Goal: Transaction & Acquisition: Subscribe to service/newsletter

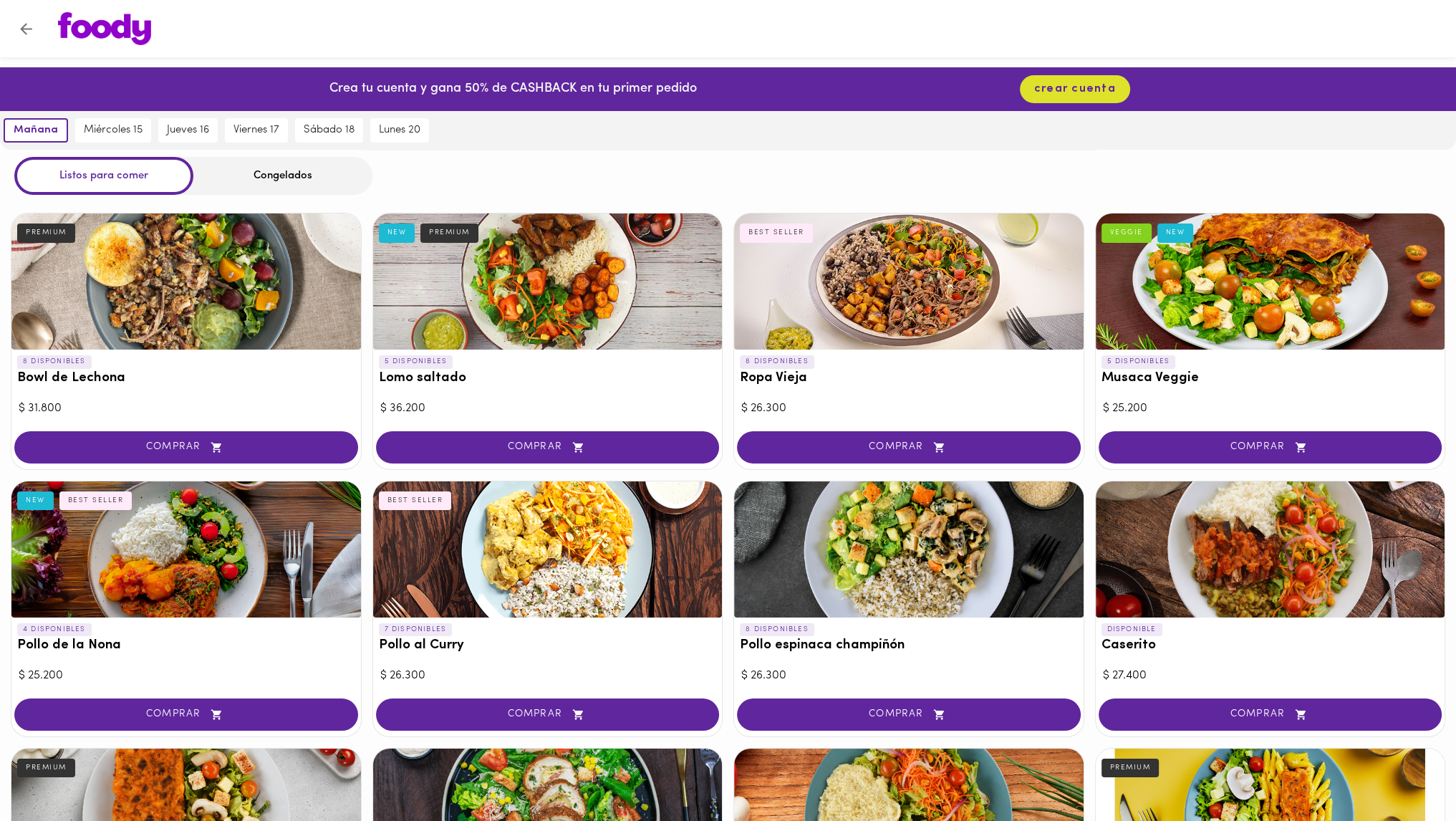
click at [714, 104] on div "Crea tu cuenta y gana 50% de CASHBACK en tu primer pedido crear cuenta" at bounding box center [728, 89] width 1456 height 44
click at [714, 98] on button "crear cuenta" at bounding box center [1075, 89] width 110 height 28
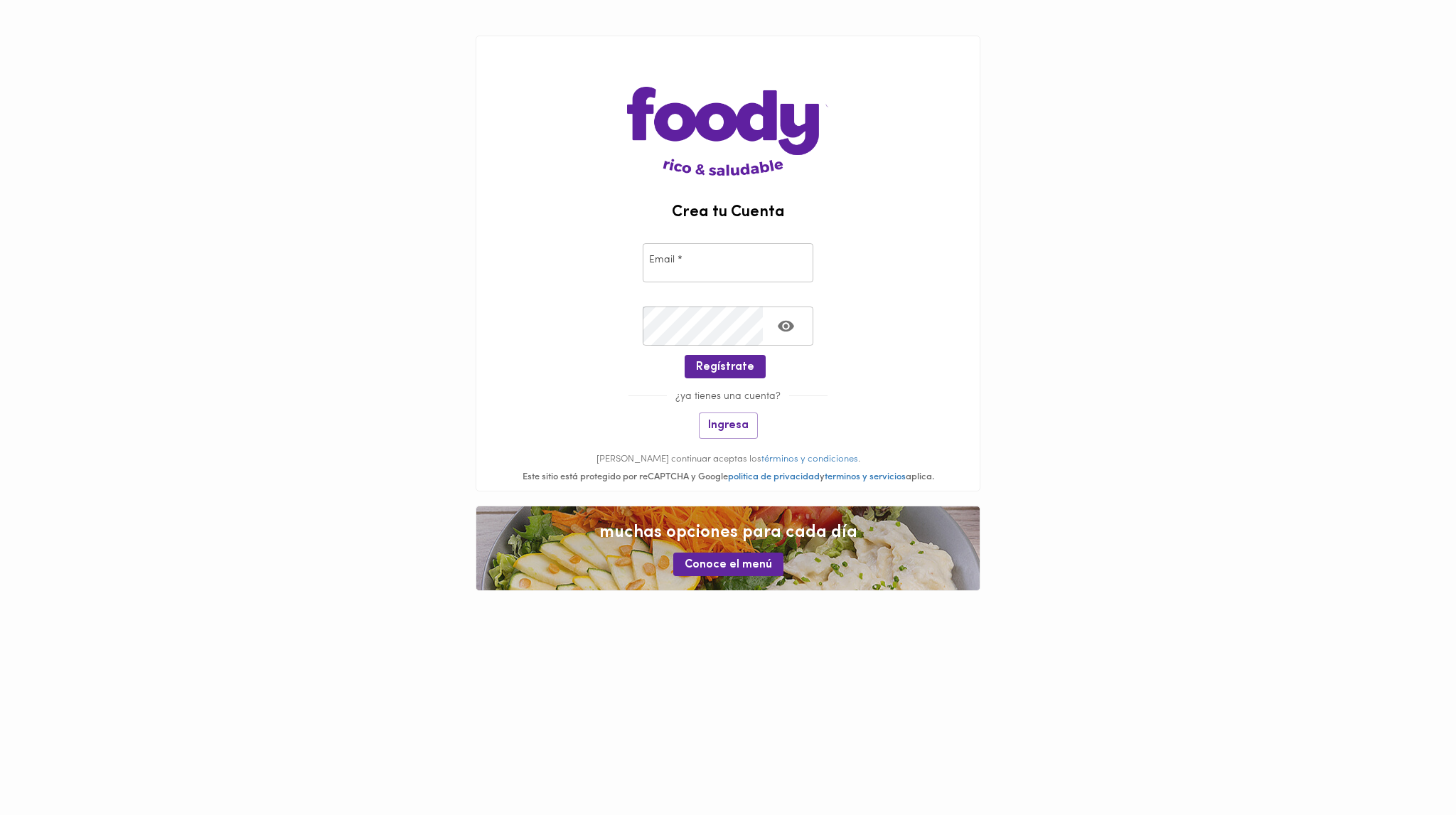
click at [703, 246] on input "email" at bounding box center [727, 262] width 171 height 39
type input "[EMAIL_ADDRESS][DOMAIN_NAME]"
click at [709, 378] on div at bounding box center [728, 383] width 504 height 11
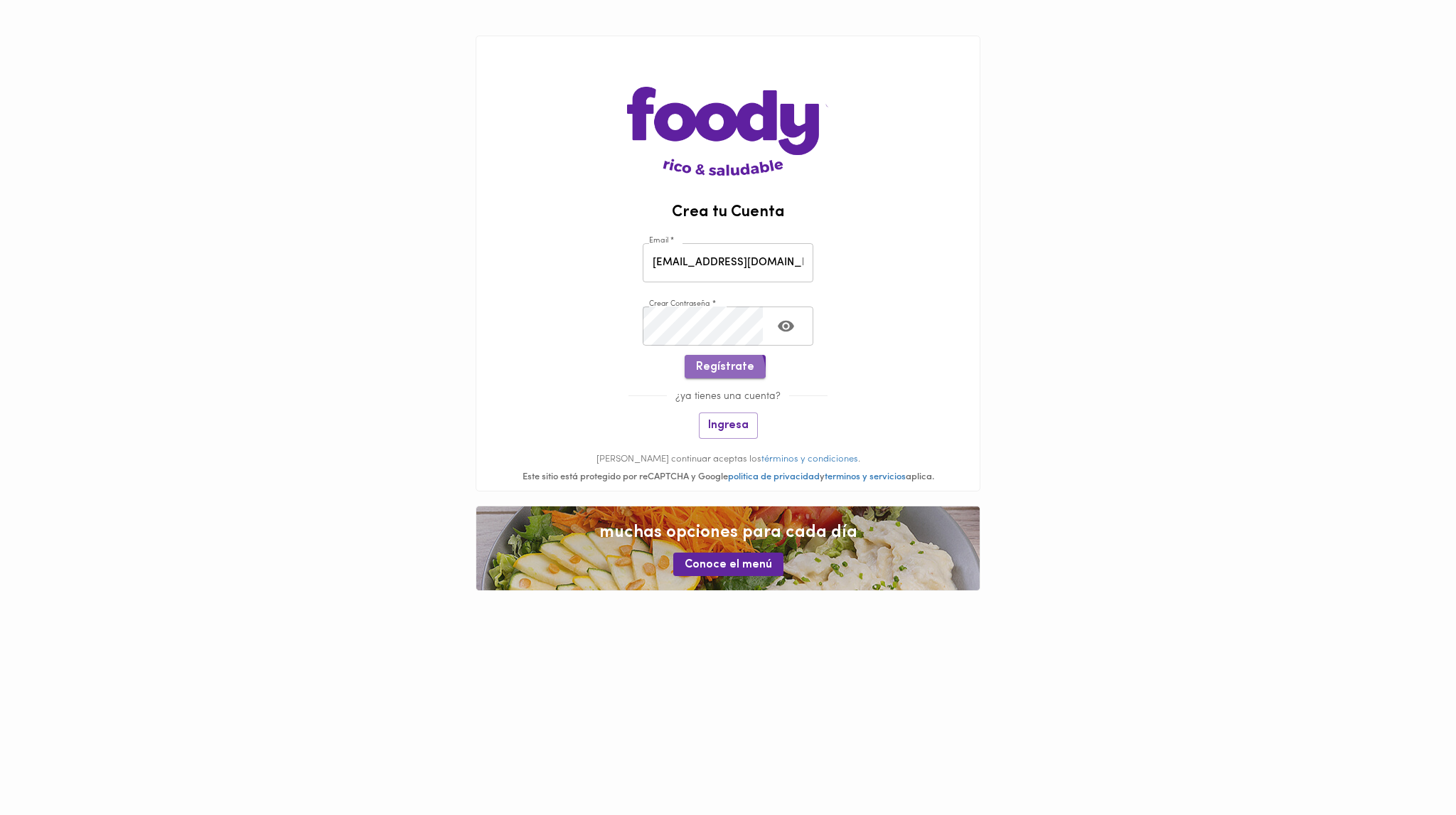
click at [709, 372] on span "Regístrate" at bounding box center [725, 367] width 58 height 14
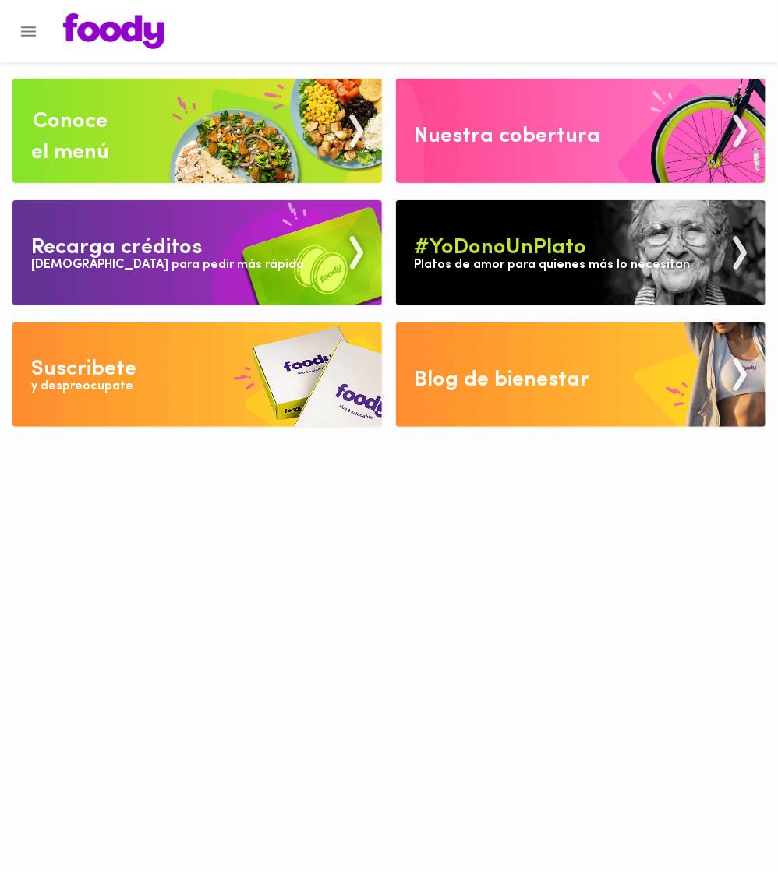
click at [202, 381] on img at bounding box center [196, 375] width 369 height 104
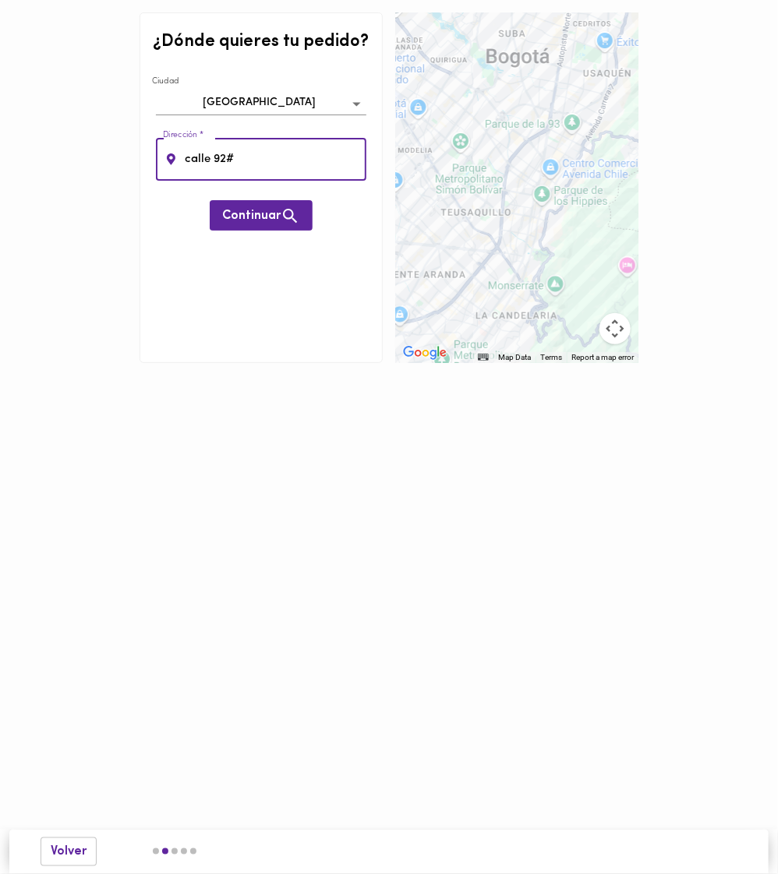
type input "calle 92#"
drag, startPoint x: 321, startPoint y: 203, endPoint x: 305, endPoint y: 207, distance: 16.1
click at [312, 206] on div "¿Dónde quieres tu pedido? Ciudad Bogotá bogota Dirección * calle 92# Dirección …" at bounding box center [260, 187] width 243 height 351
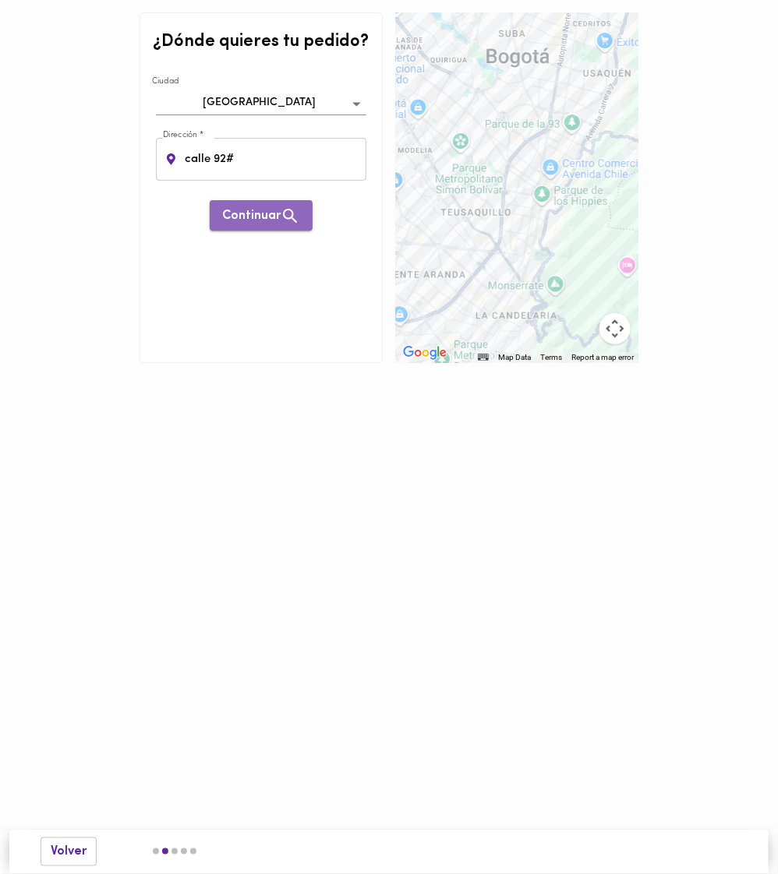
click at [305, 207] on button "Continuar" at bounding box center [261, 215] width 103 height 30
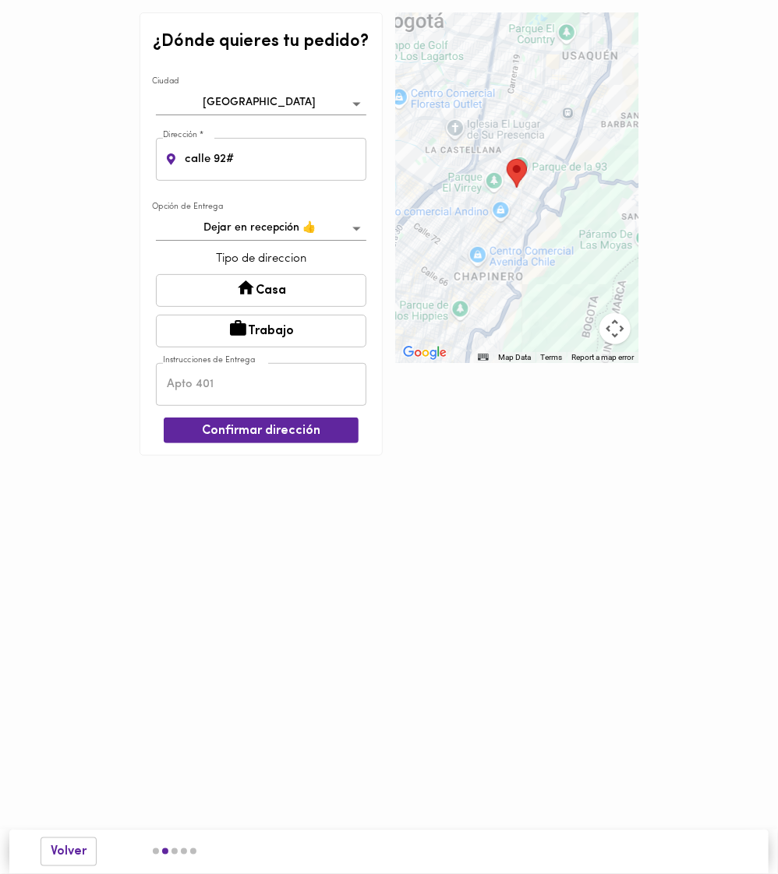
click at [284, 293] on button "Casa" at bounding box center [261, 290] width 210 height 33
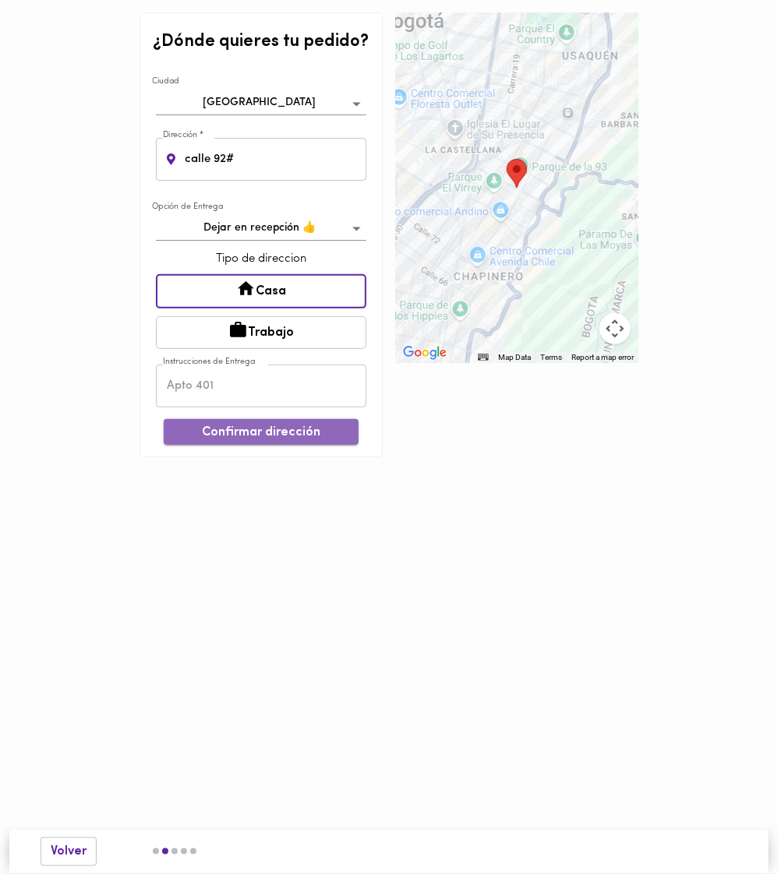
click at [245, 419] on button "Confirmar dirección" at bounding box center [261, 432] width 195 height 26
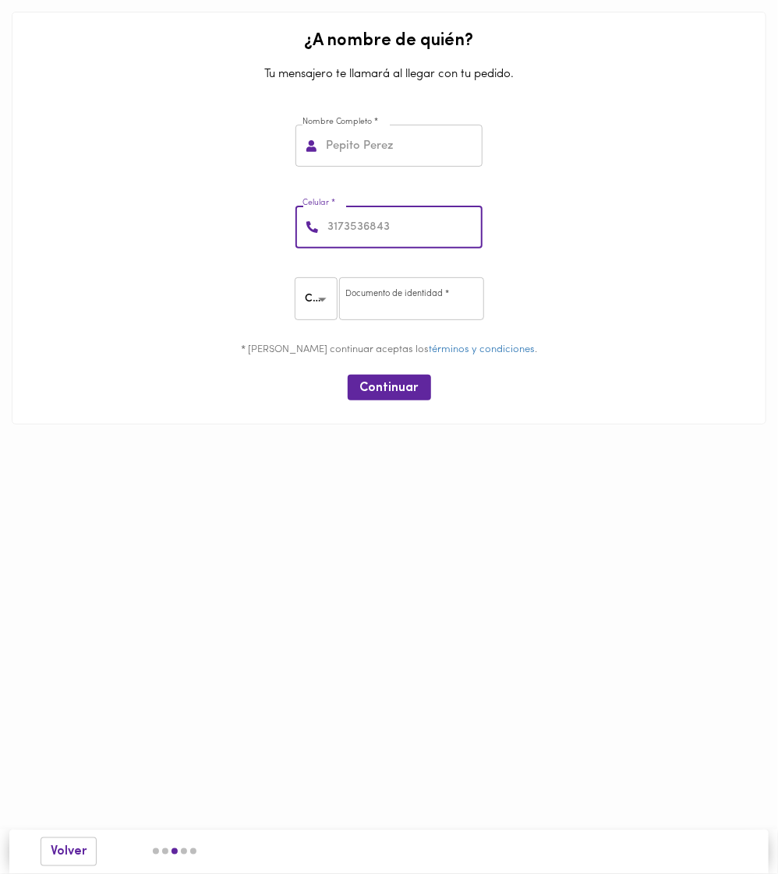
click at [352, 239] on input "number" at bounding box center [403, 227] width 158 height 43
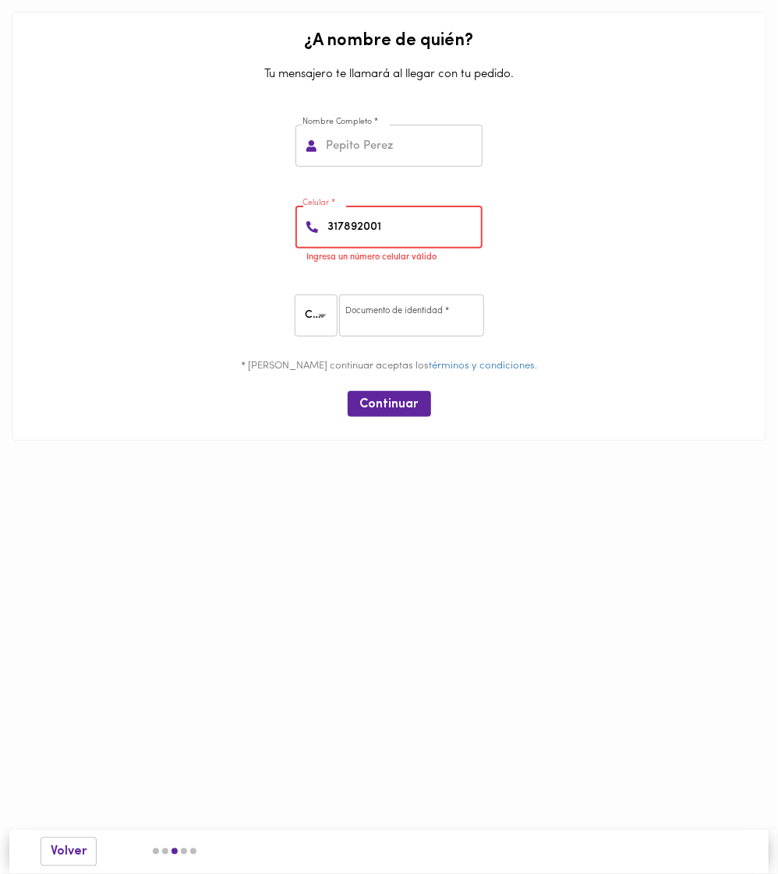
type input "317892001"
click at [366, 322] on input "number" at bounding box center [411, 316] width 145 height 43
click at [300, 320] on body "¿A nombre de quién? Tu mensajero te llamará al llegar con tu pedido. Nombre Com…" at bounding box center [389, 244] width 778 height 488
click at [316, 384] on li "PA" at bounding box center [318, 393] width 47 height 26
type input "PA"
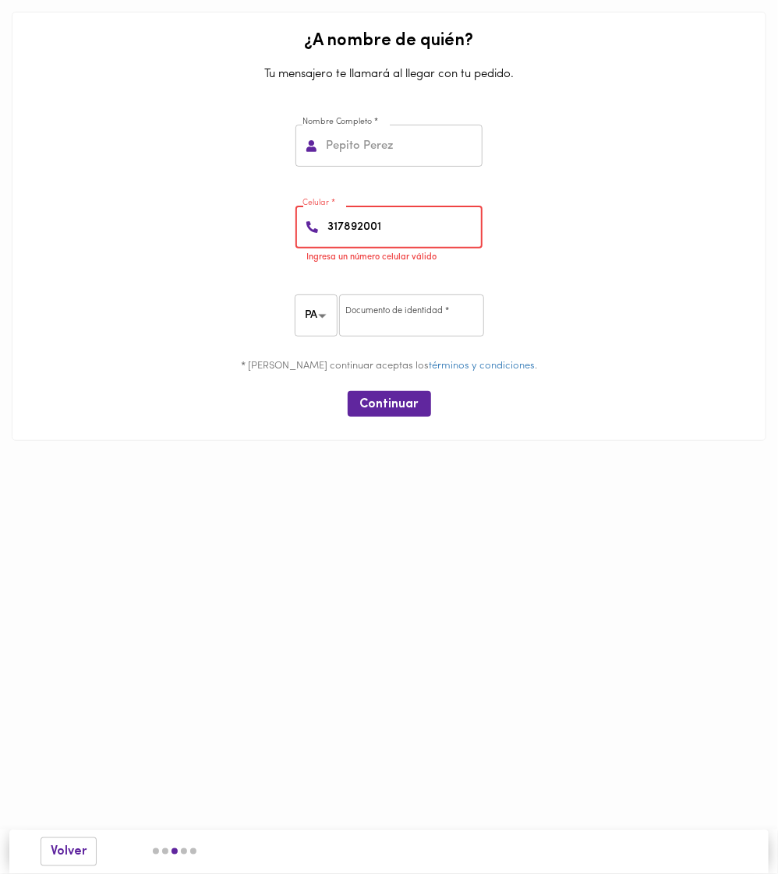
click at [408, 228] on input "317892001" at bounding box center [403, 227] width 158 height 43
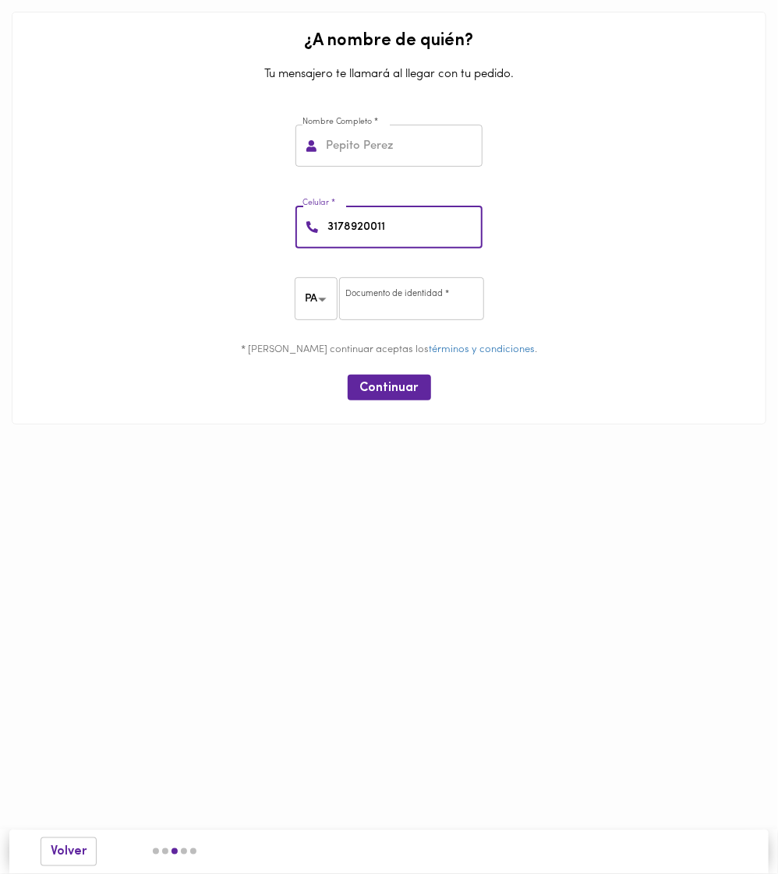
type input "3178920011"
click at [443, 287] on input "number" at bounding box center [411, 298] width 145 height 43
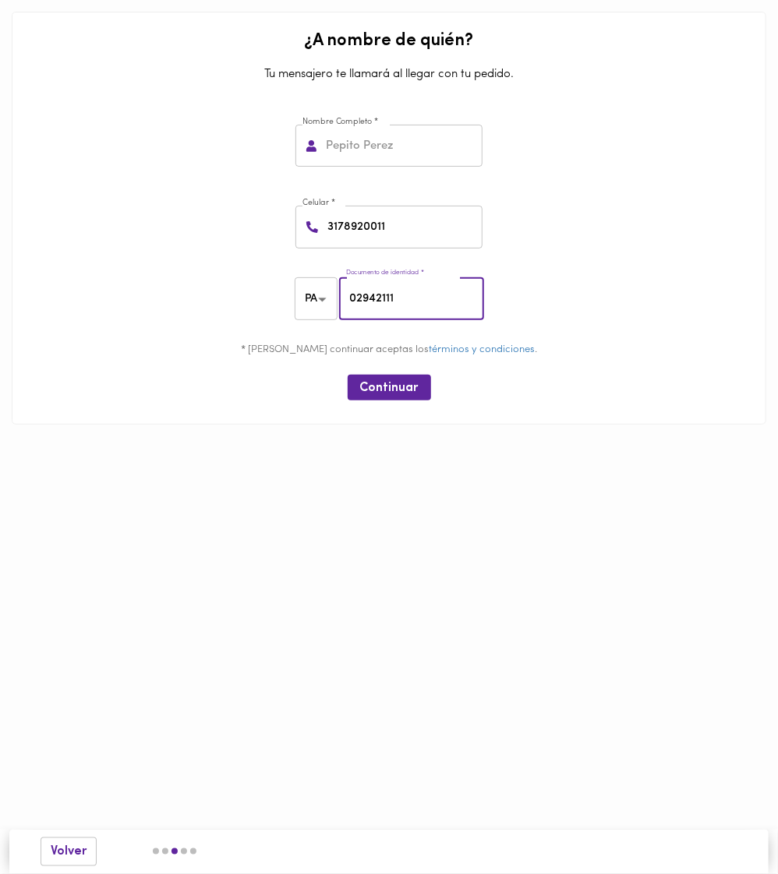
type input "02942111"
click at [430, 386] on div "Continuar" at bounding box center [389, 388] width 742 height 38
click at [418, 388] on button "Continuar" at bounding box center [388, 388] width 83 height 26
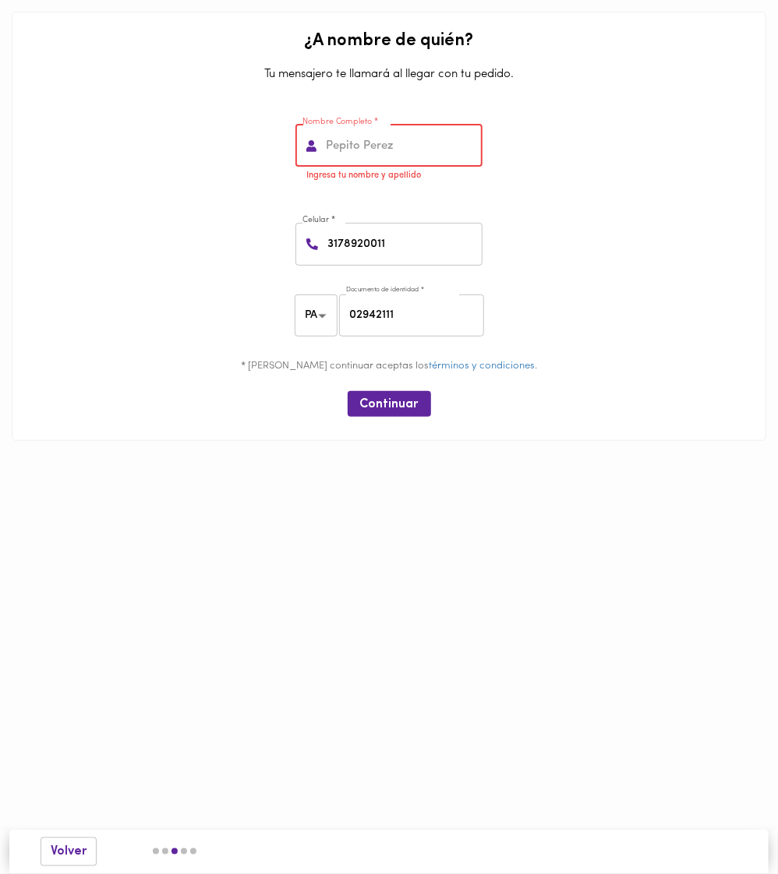
click at [350, 161] on input "text" at bounding box center [403, 146] width 160 height 43
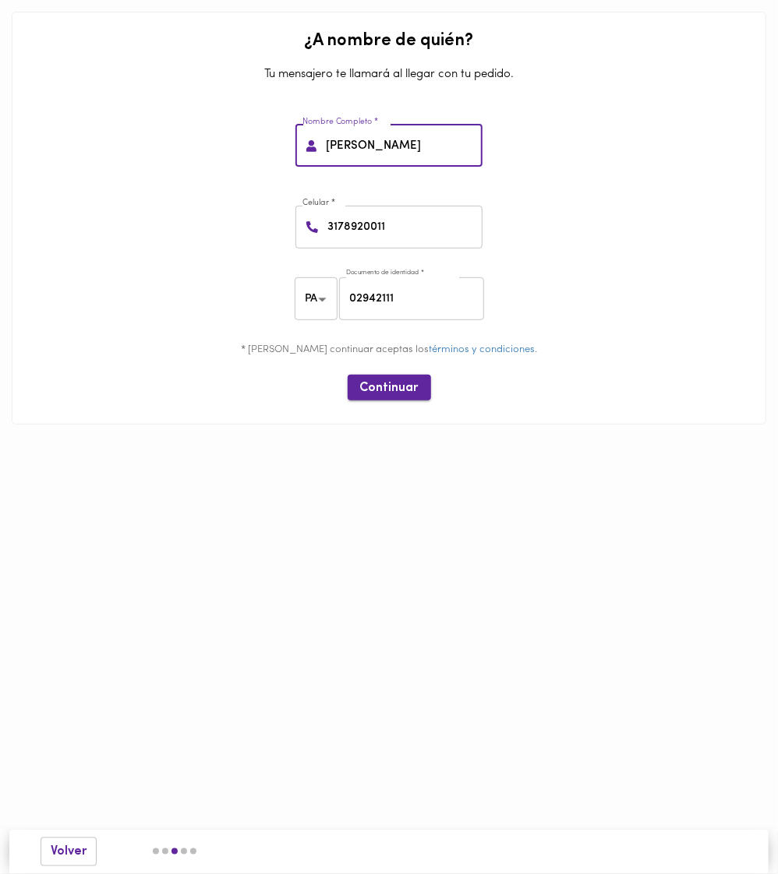
type input "lautero lescano"
click at [371, 382] on span "Continuar" at bounding box center [389, 388] width 58 height 15
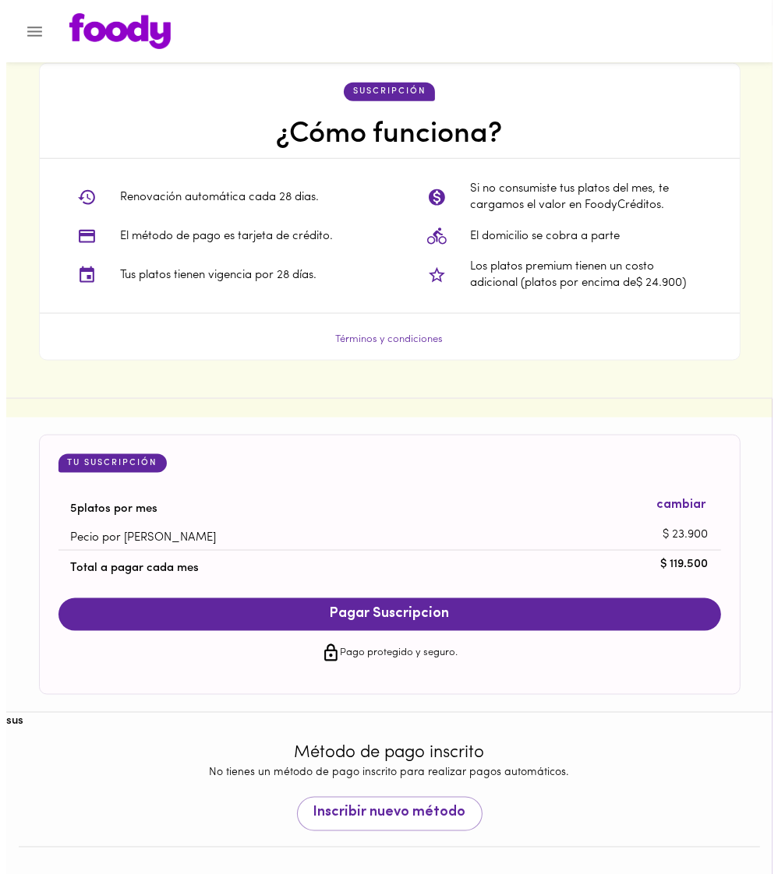
scroll to position [1180, 0]
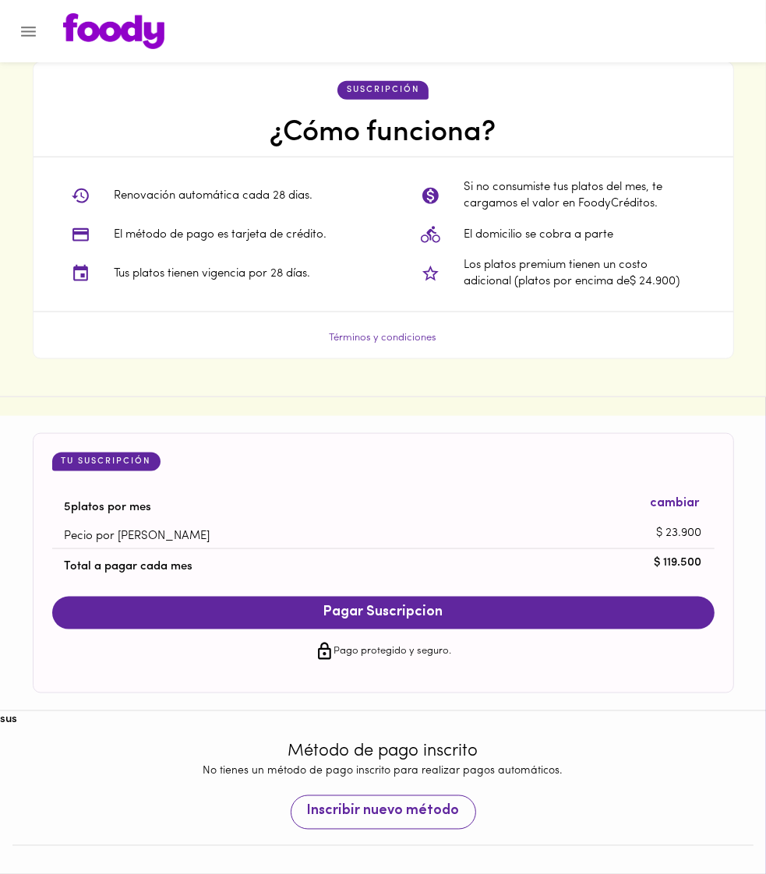
click at [360, 797] on button "Inscribir nuevo método" at bounding box center [383, 812] width 185 height 34
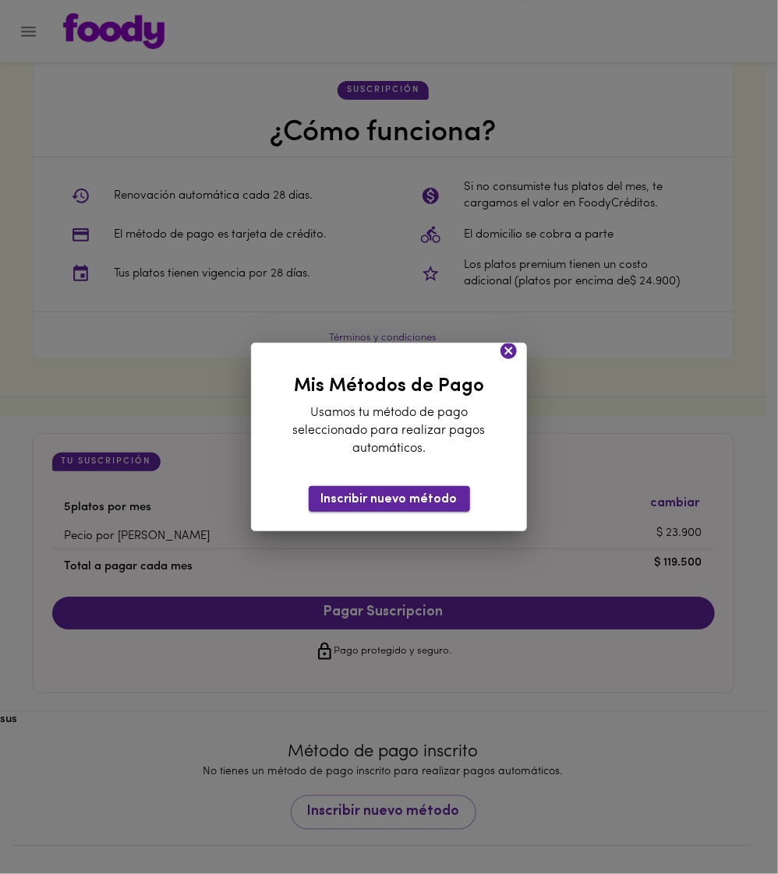
click at [373, 499] on span "Inscribir nuevo método" at bounding box center [389, 499] width 136 height 15
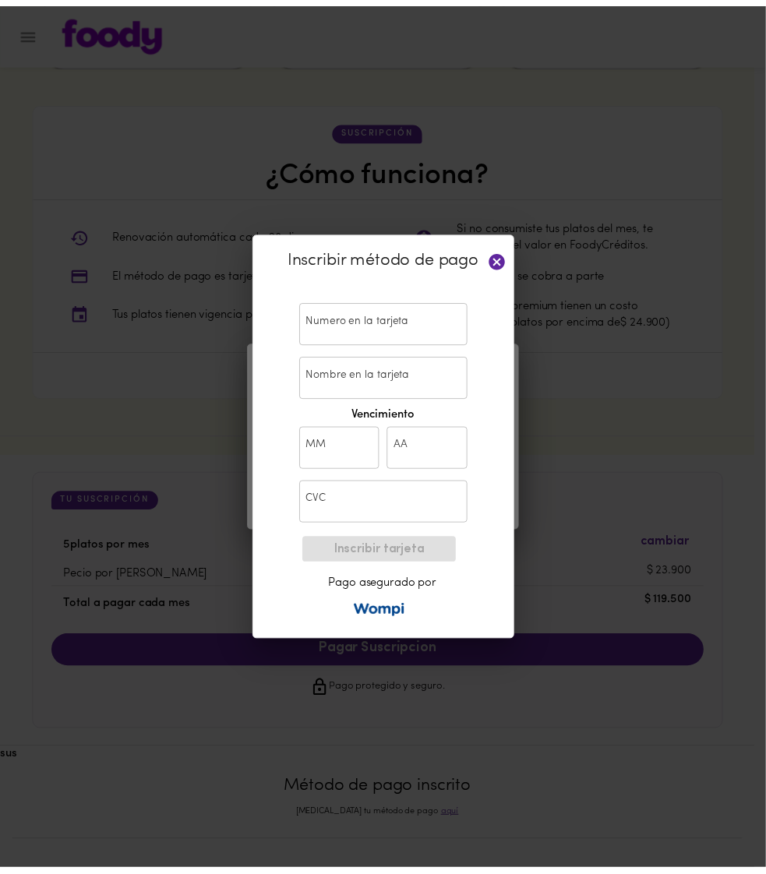
scroll to position [1140, 0]
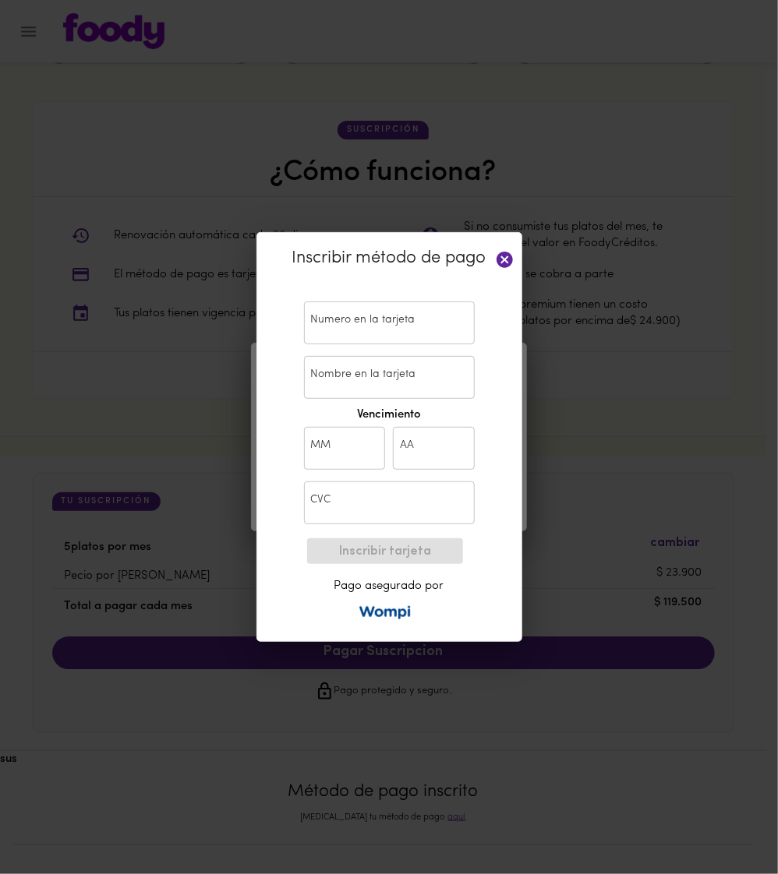
click at [347, 311] on input "text" at bounding box center [389, 323] width 171 height 43
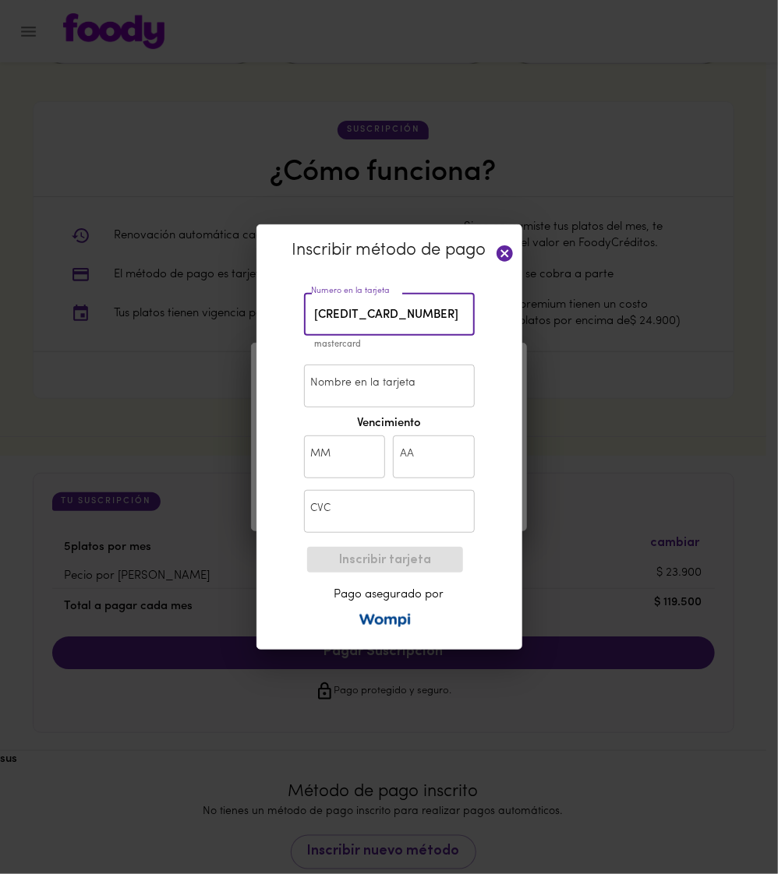
type input "5276 0100 0683 3524"
click at [365, 385] on input "Nombre en la tarjeta" at bounding box center [389, 386] width 171 height 43
type input "lautero lescano"
click at [358, 453] on input "text" at bounding box center [345, 457] width 82 height 43
click at [366, 462] on input "12" at bounding box center [345, 457] width 82 height 43
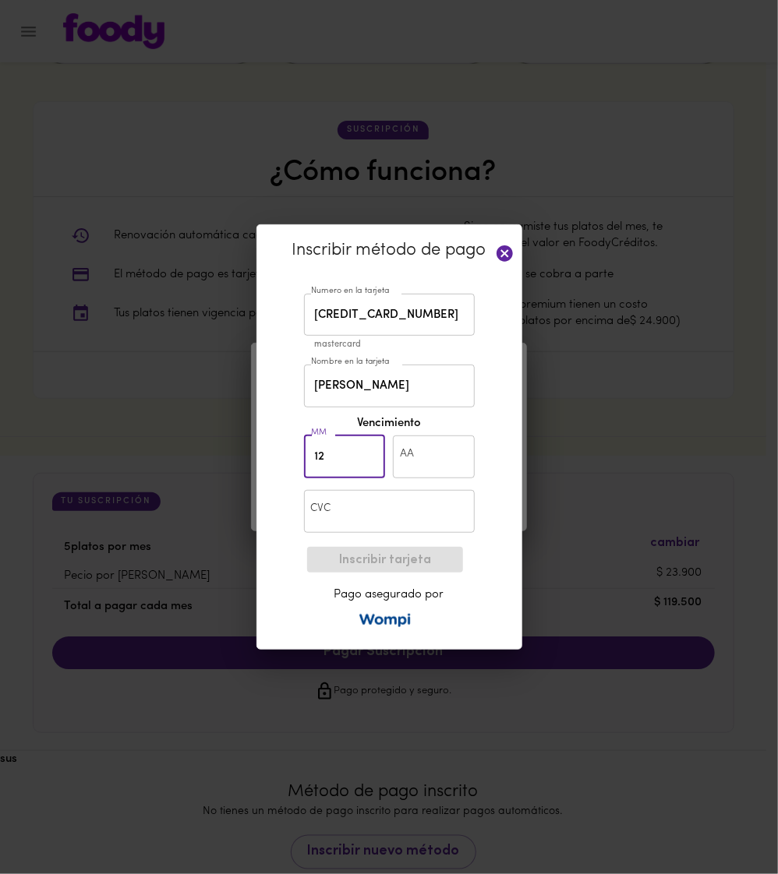
type input "12"
click at [407, 463] on input "text" at bounding box center [434, 457] width 82 height 43
type input "30"
click at [357, 498] on input "text" at bounding box center [389, 511] width 171 height 43
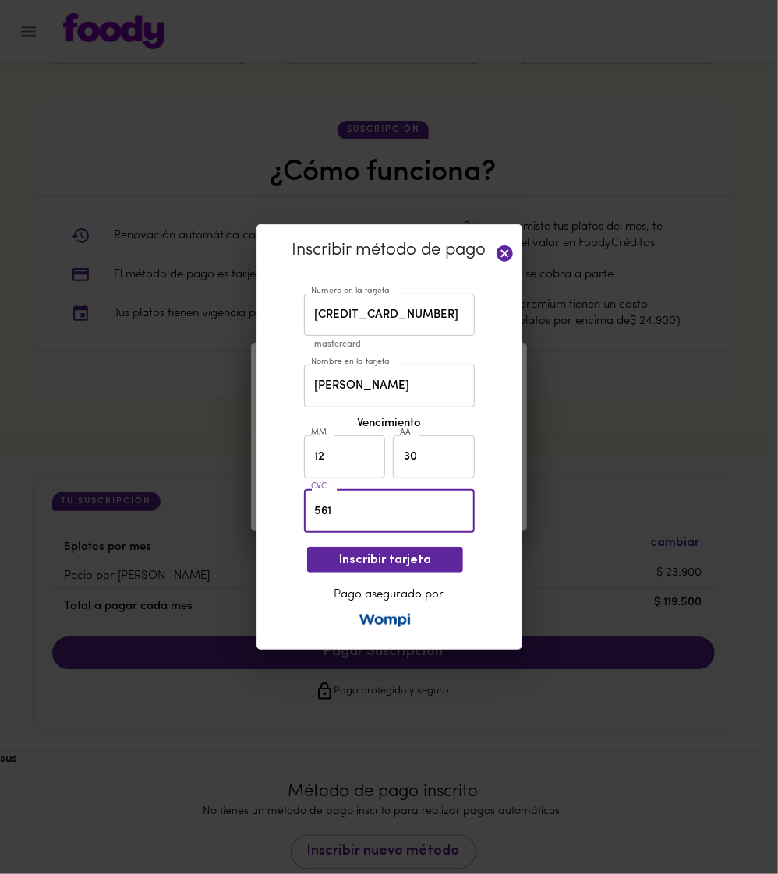
type input "561"
click at [371, 306] on input "5276 0100 0683 3524" at bounding box center [389, 315] width 171 height 43
type input "5505 6850 7244 8340"
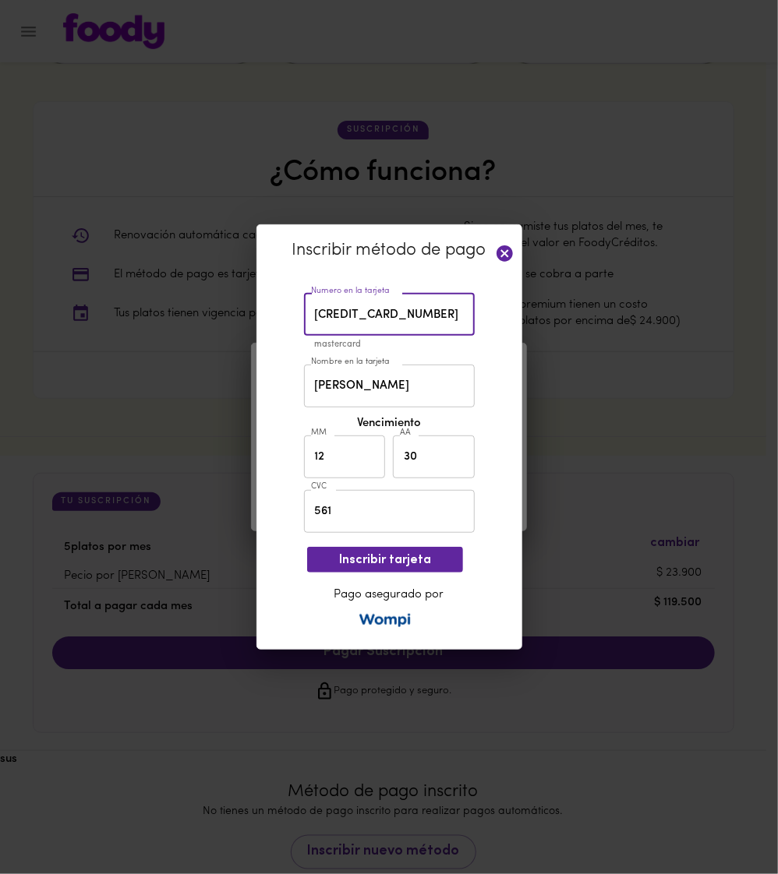
click at [344, 461] on input "12" at bounding box center [345, 457] width 82 height 43
type input "1"
type input "05"
click at [418, 467] on input "30" at bounding box center [434, 457] width 82 height 43
type input "32"
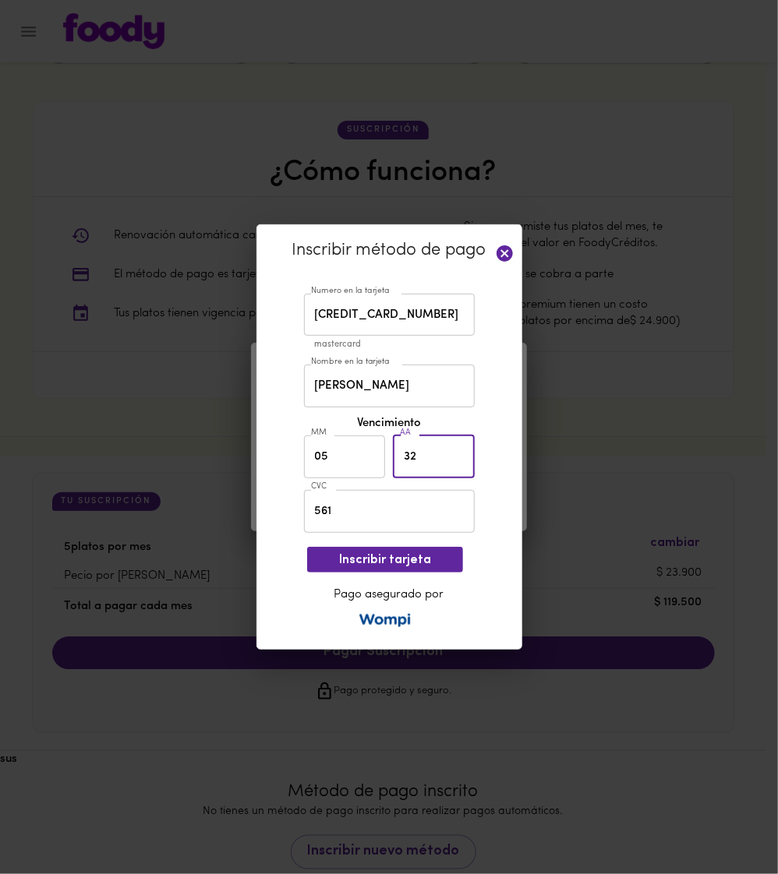
click at [347, 527] on input "561" at bounding box center [389, 511] width 171 height 43
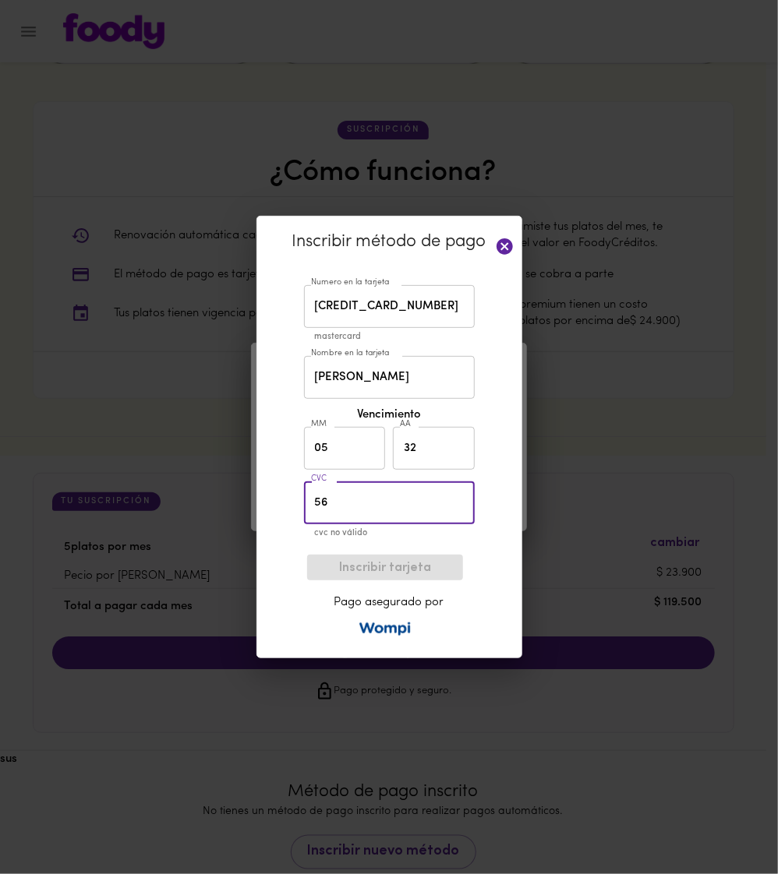
type input "5"
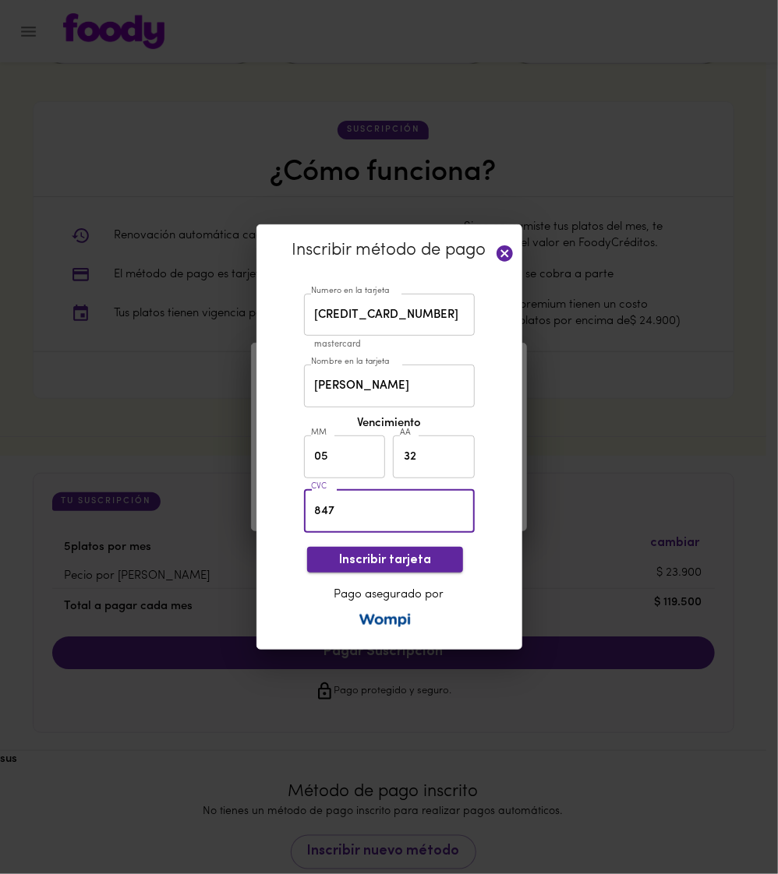
type input "847"
click at [368, 556] on span "Inscribir tarjeta" at bounding box center [384, 560] width 131 height 15
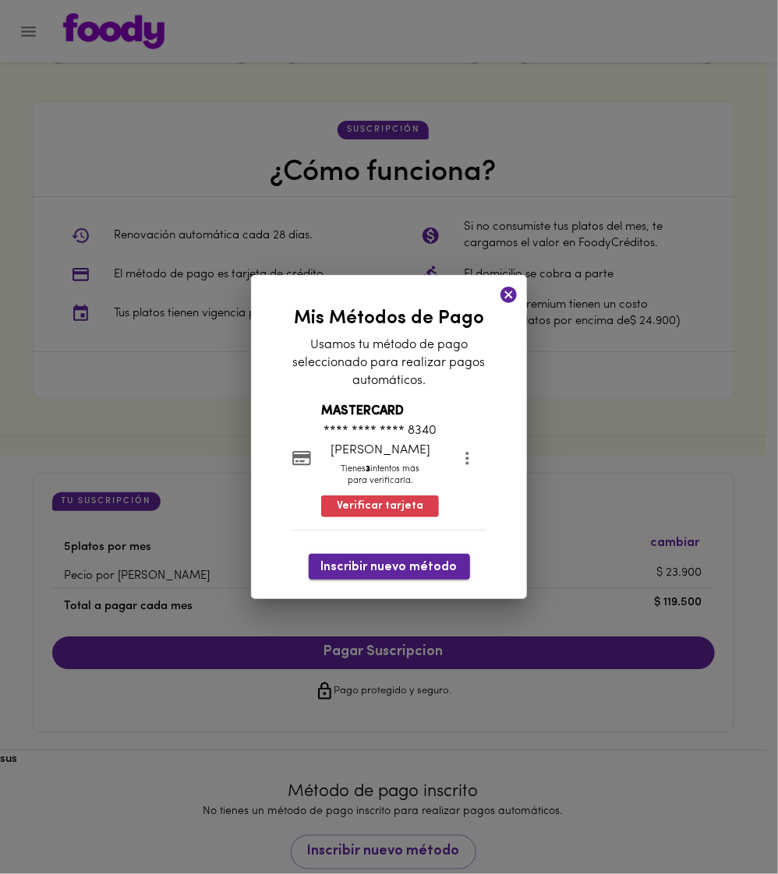
click at [370, 571] on span "Inscribir nuevo método" at bounding box center [389, 567] width 136 height 15
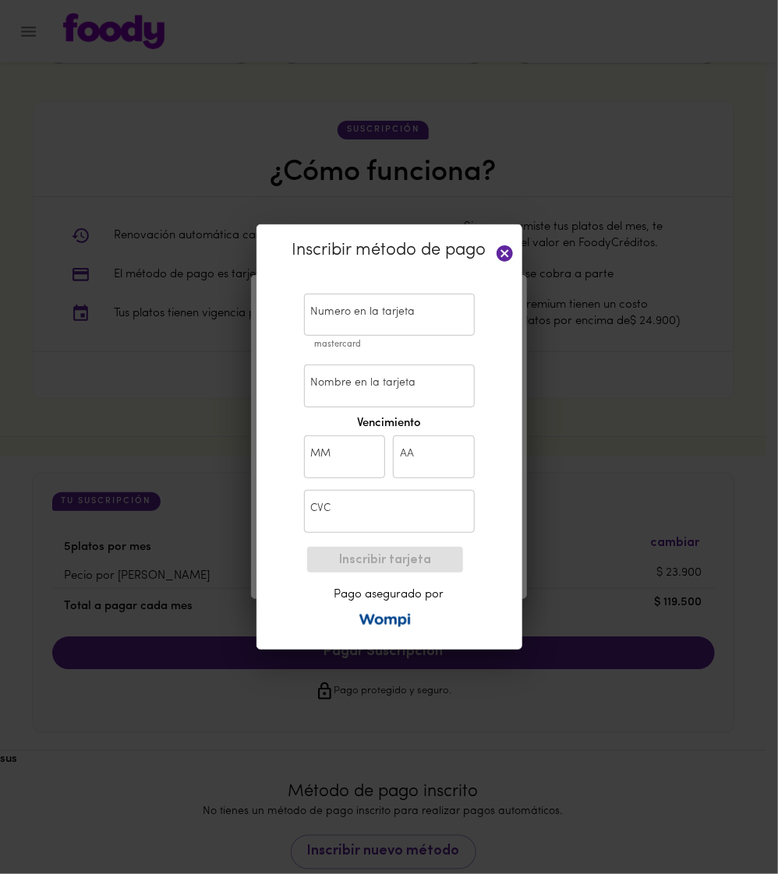
click at [318, 418] on label "Vencimiento" at bounding box center [389, 423] width 178 height 16
click at [324, 403] on input "Nombre en la tarjeta" at bounding box center [389, 386] width 171 height 43
type input "lautero lescano"
click at [353, 312] on input "text" at bounding box center [389, 315] width 171 height 43
type input "5276 0100 0683 3524"
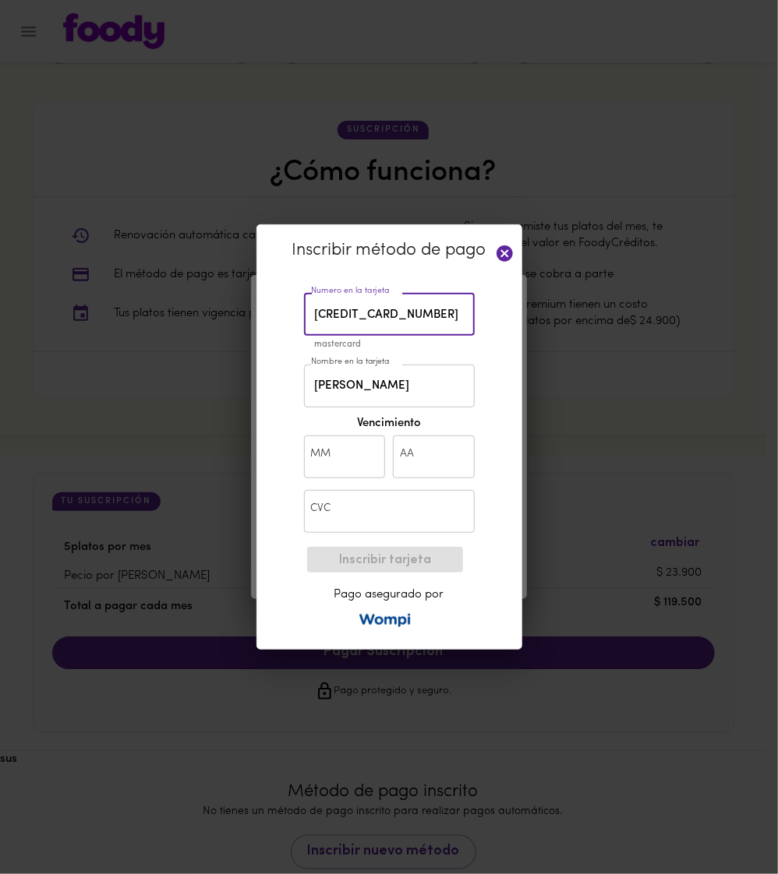
click at [345, 443] on input "text" at bounding box center [345, 457] width 82 height 43
type input "12"
click at [417, 465] on input "text" at bounding box center [434, 457] width 82 height 43
type input "30"
click at [390, 517] on input "text" at bounding box center [389, 511] width 171 height 43
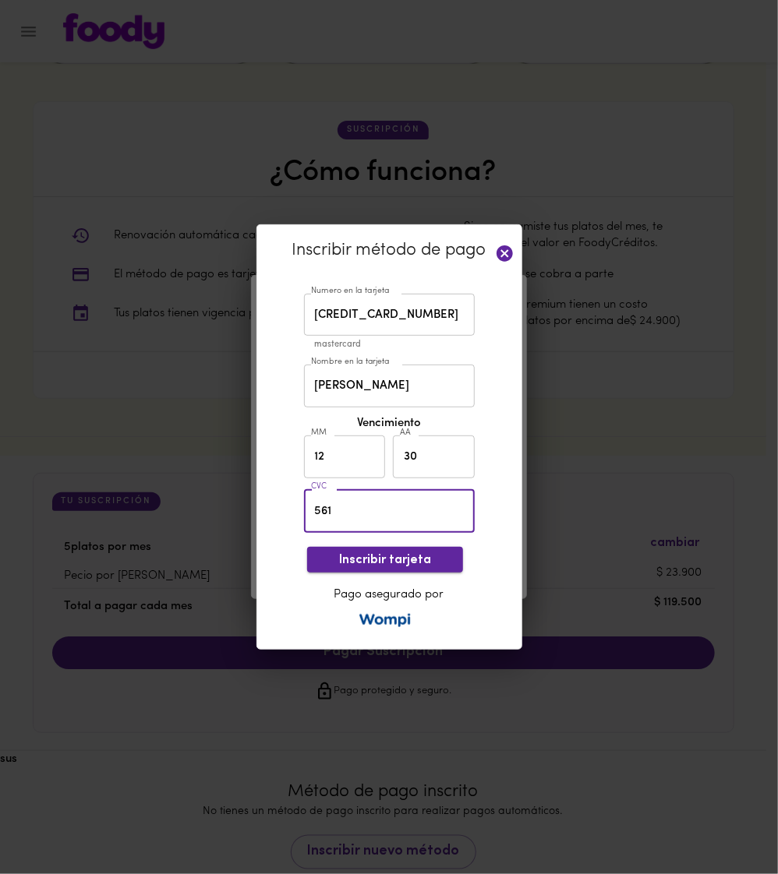
type input "561"
click at [393, 549] on button "Inscribir tarjeta" at bounding box center [385, 560] width 156 height 26
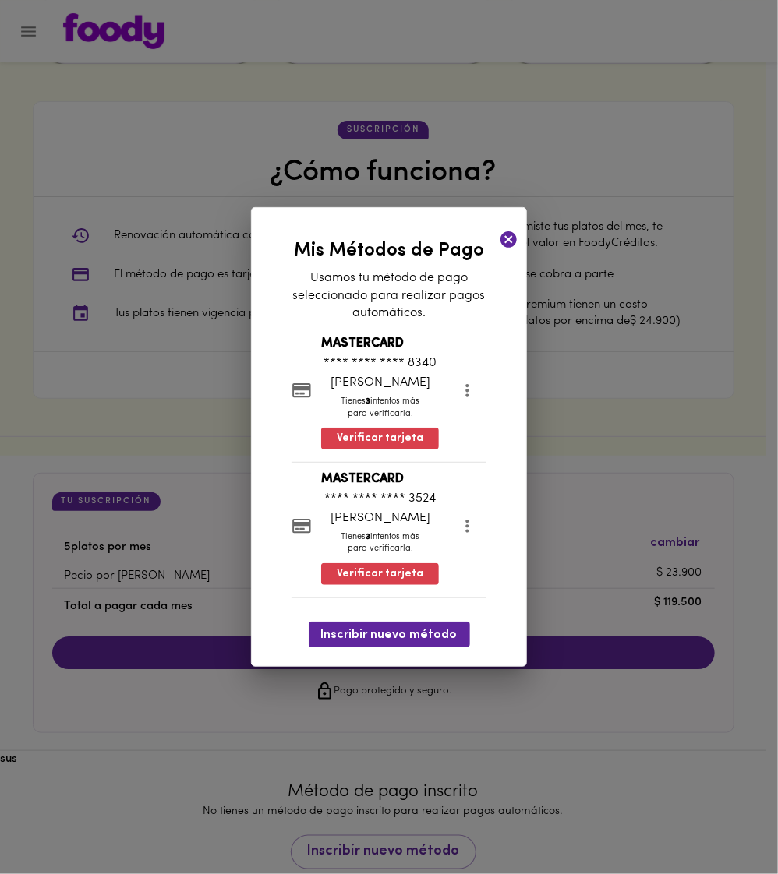
click at [505, 241] on icon at bounding box center [508, 239] width 16 height 16
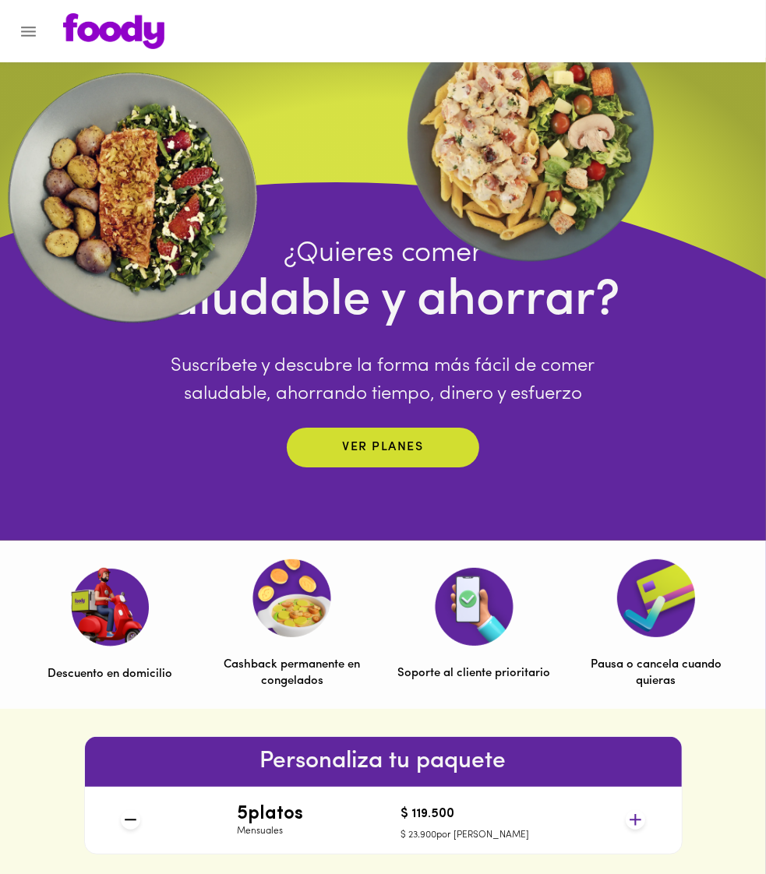
scroll to position [0, 0]
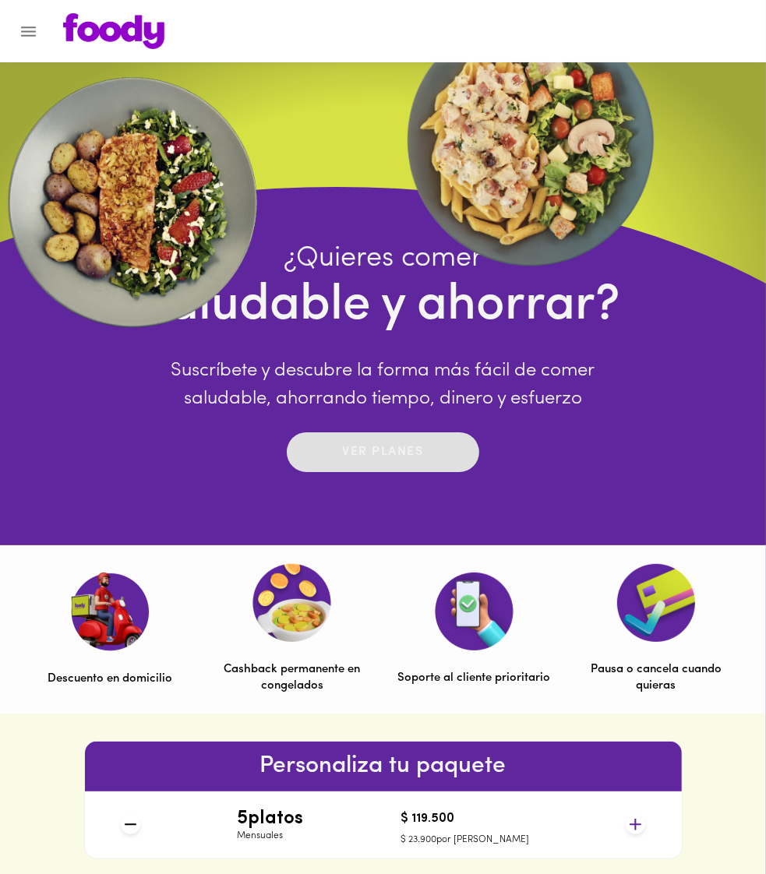
click at [397, 449] on p "Ver planes" at bounding box center [383, 452] width 81 height 18
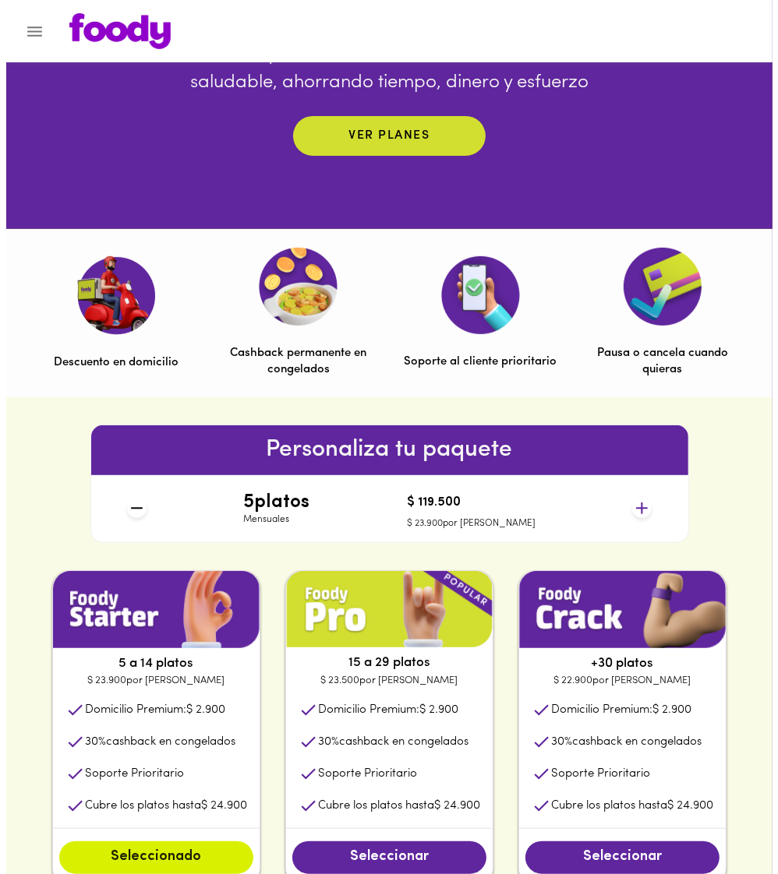
scroll to position [234, 0]
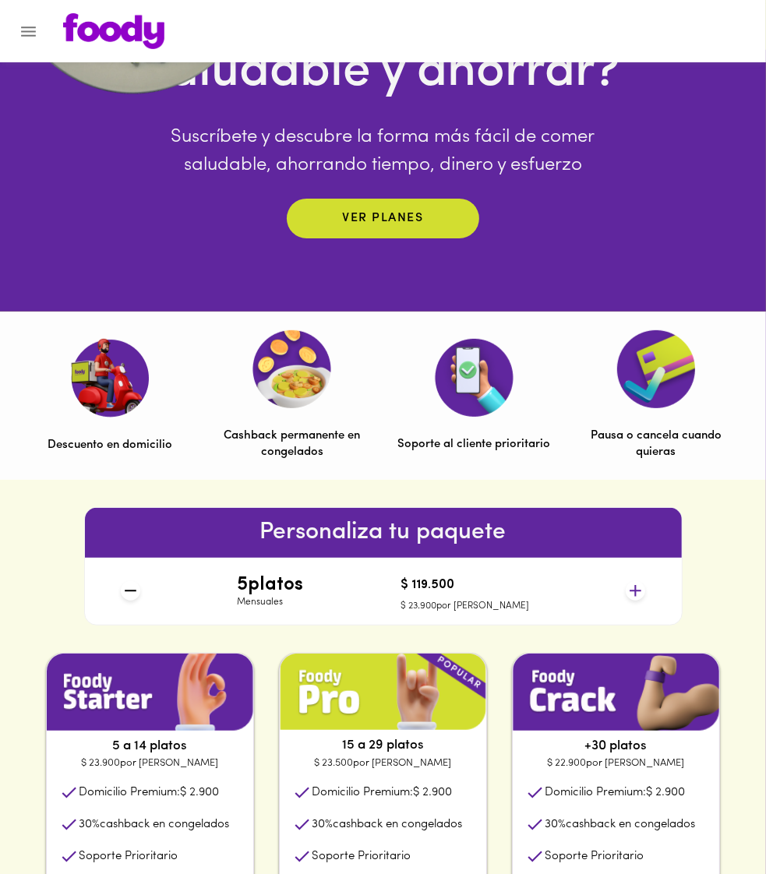
click at [125, 593] on icon at bounding box center [130, 590] width 19 height 19
click at [127, 593] on icon at bounding box center [130, 590] width 19 height 19
click at [128, 593] on icon at bounding box center [130, 590] width 19 height 19
click at [34, 35] on icon "Menu" at bounding box center [28, 31] width 15 height 10
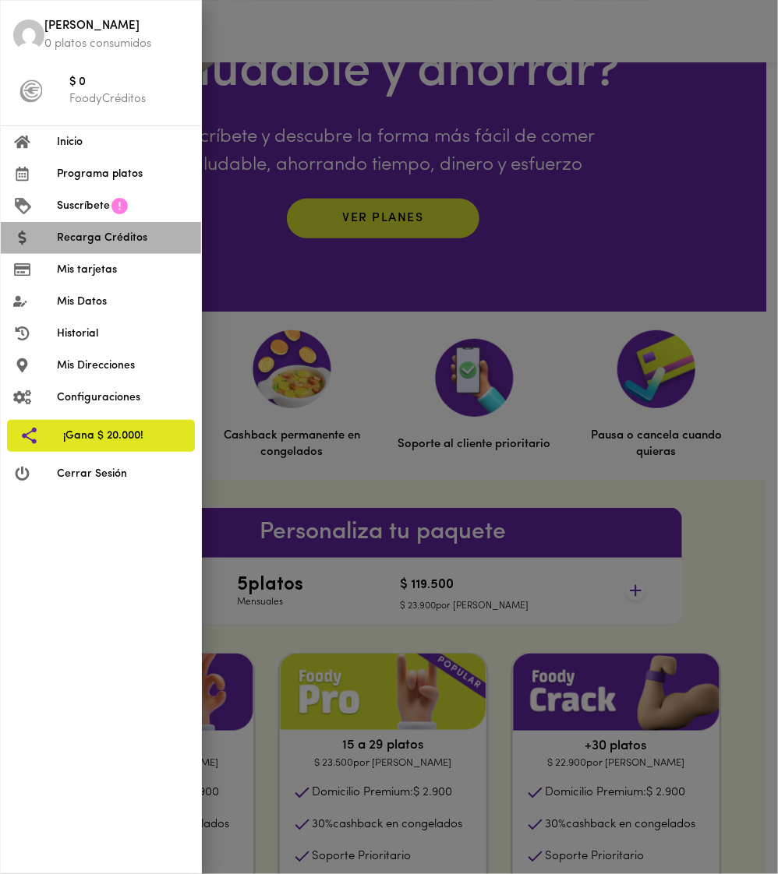
click at [114, 248] on li "Recarga Créditos" at bounding box center [101, 238] width 200 height 32
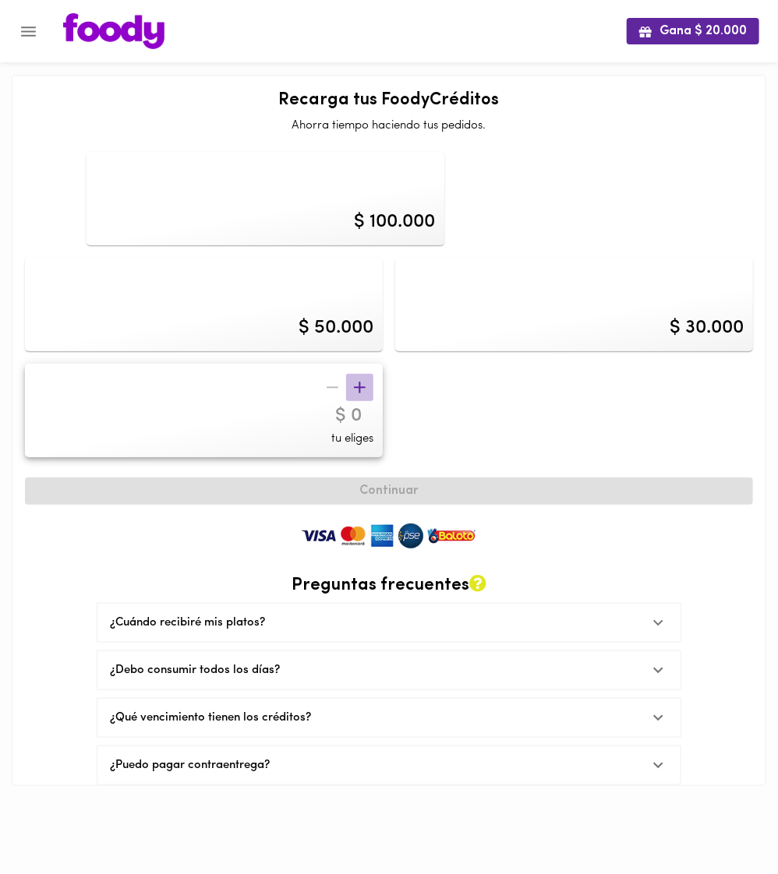
click at [366, 383] on icon "button" at bounding box center [359, 387] width 19 height 19
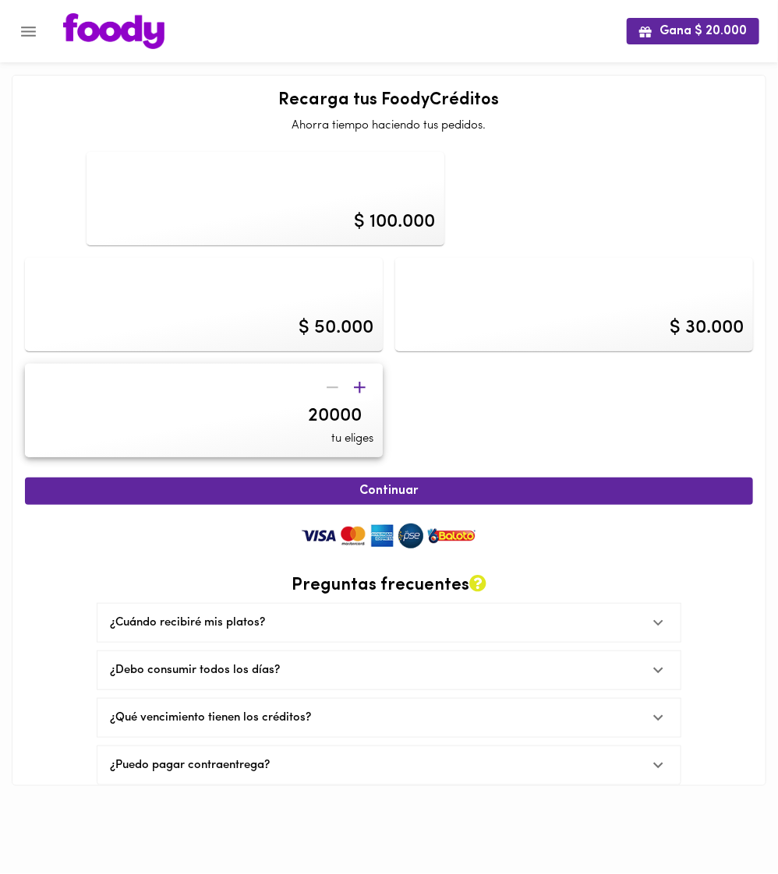
click at [340, 386] on div at bounding box center [346, 387] width 55 height 27
drag, startPoint x: 322, startPoint y: 439, endPoint x: 330, endPoint y: 419, distance: 21.3
click at [322, 438] on div "20000 tu eliges" at bounding box center [204, 410] width 358 height 93
click at [330, 418] on input "20000" at bounding box center [265, 416] width 217 height 23
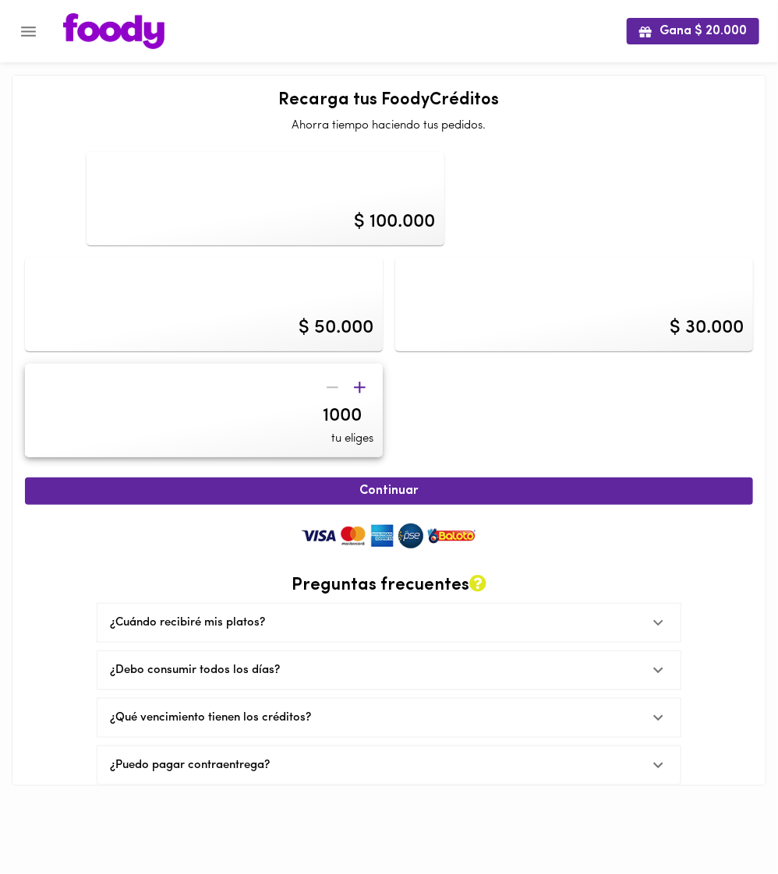
type input "10000"
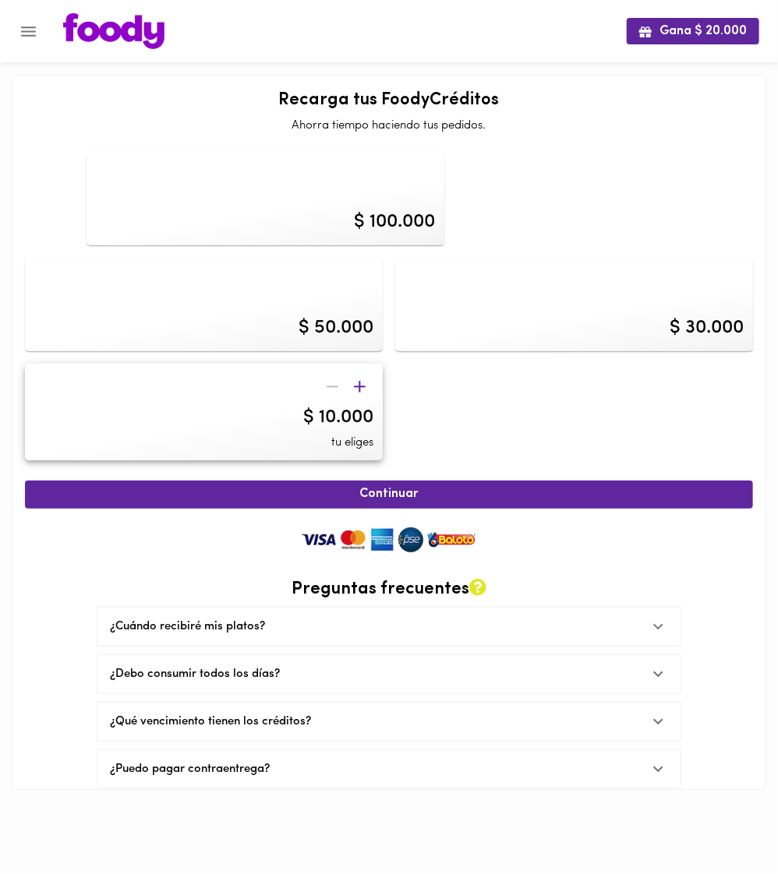
click at [422, 415] on div "$ 100.000 $ 50.000 $ 30.000 $ 10.000 tu eliges" at bounding box center [389, 307] width 740 height 322
click at [257, 450] on div "$ 10.000 tu eliges" at bounding box center [204, 412] width 358 height 97
click at [271, 436] on div "$ 10.000 tu eliges" at bounding box center [204, 412] width 358 height 97
click at [452, 325] on div "$ 30.000" at bounding box center [574, 304] width 358 height 93
click at [287, 416] on div "$ 30.000 tu eliges" at bounding box center [204, 412] width 358 height 97
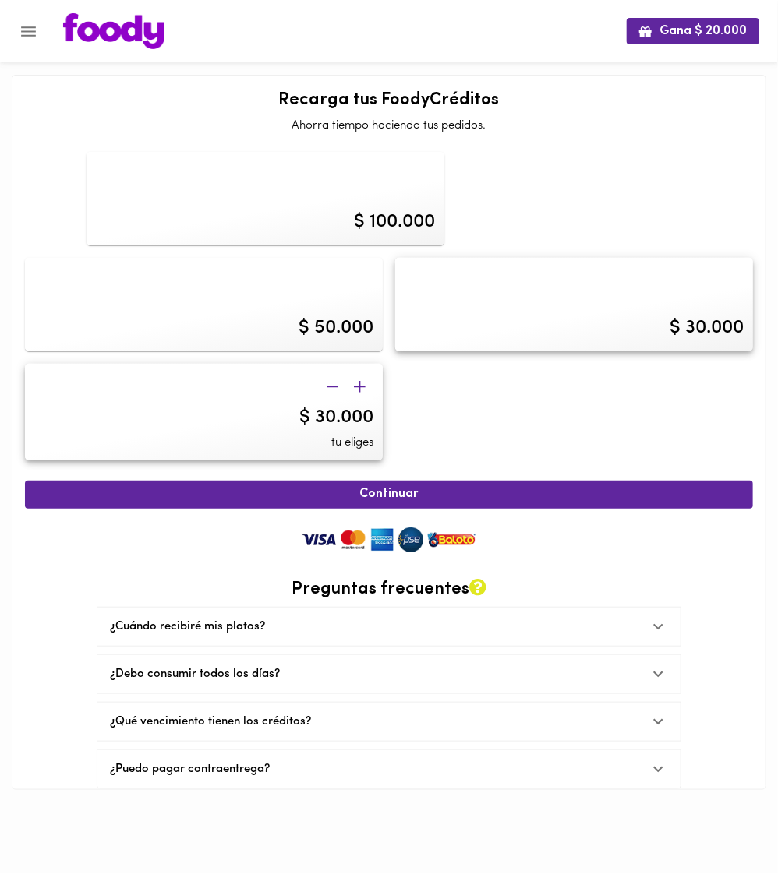
click at [252, 425] on div "$ 30.000 tu eliges" at bounding box center [204, 412] width 358 height 97
click at [252, 424] on div "$ 30.000 tu eliges" at bounding box center [204, 412] width 358 height 97
click at [256, 422] on div "$ 30.000 tu eliges" at bounding box center [204, 412] width 358 height 97
click at [336, 384] on icon "button" at bounding box center [332, 386] width 19 height 19
click at [335, 384] on icon "button" at bounding box center [332, 386] width 19 height 19
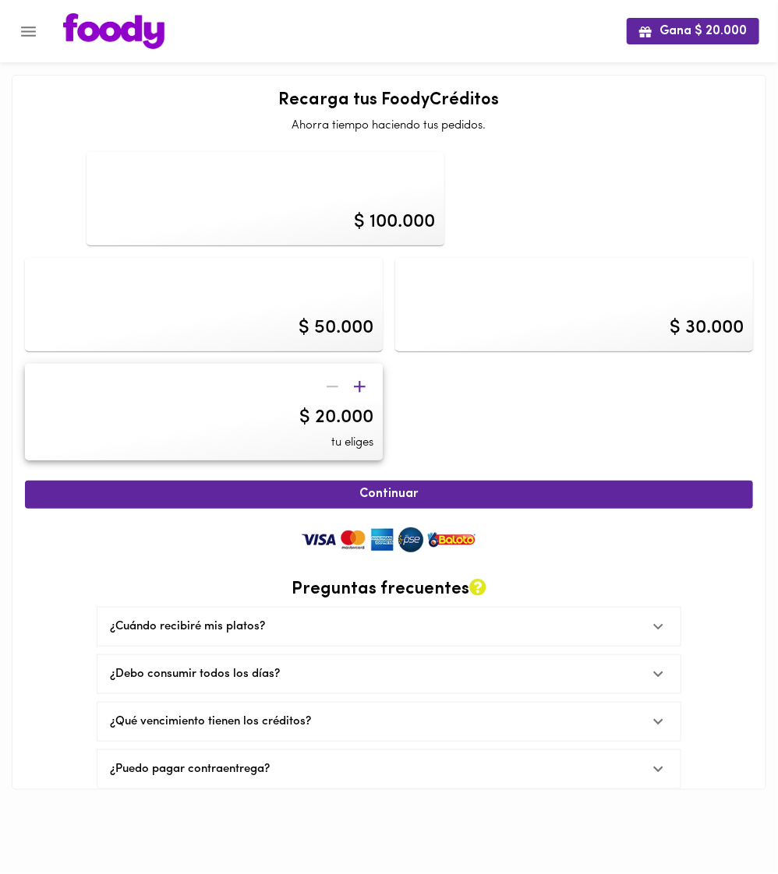
click at [335, 384] on div at bounding box center [346, 386] width 55 height 27
drag, startPoint x: 334, startPoint y: 384, endPoint x: 323, endPoint y: 403, distance: 21.6
click at [334, 385] on div at bounding box center [346, 386] width 55 height 27
click at [268, 450] on div "$ 20.000 tu eliges" at bounding box center [204, 412] width 358 height 97
click at [249, 446] on div "$ 20.000 tu eliges" at bounding box center [204, 412] width 358 height 97
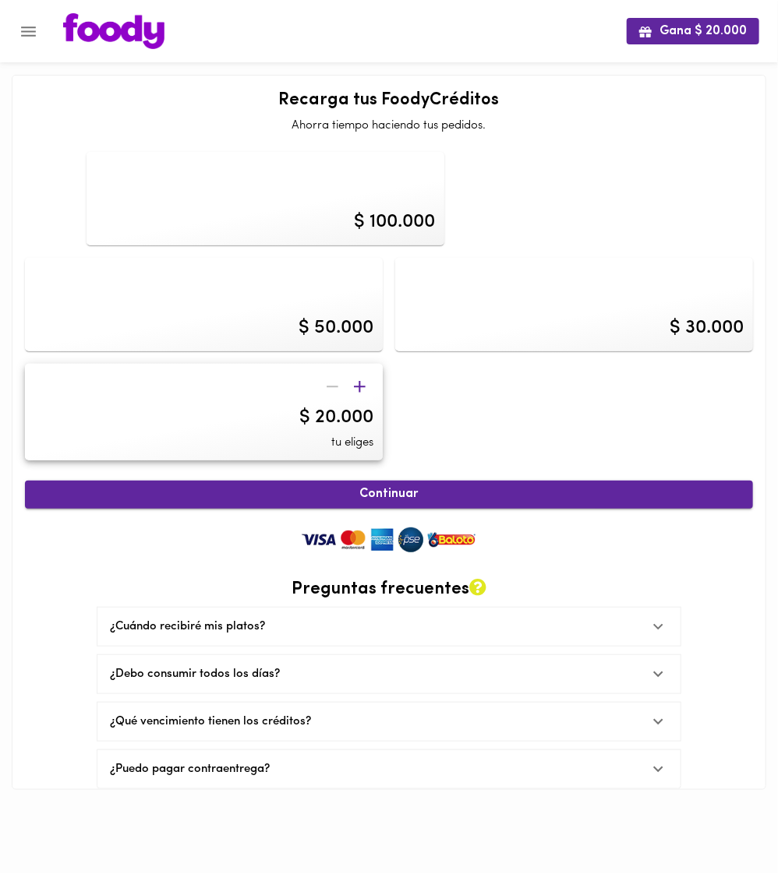
click at [365, 490] on span "Continuar" at bounding box center [388, 494] width 693 height 15
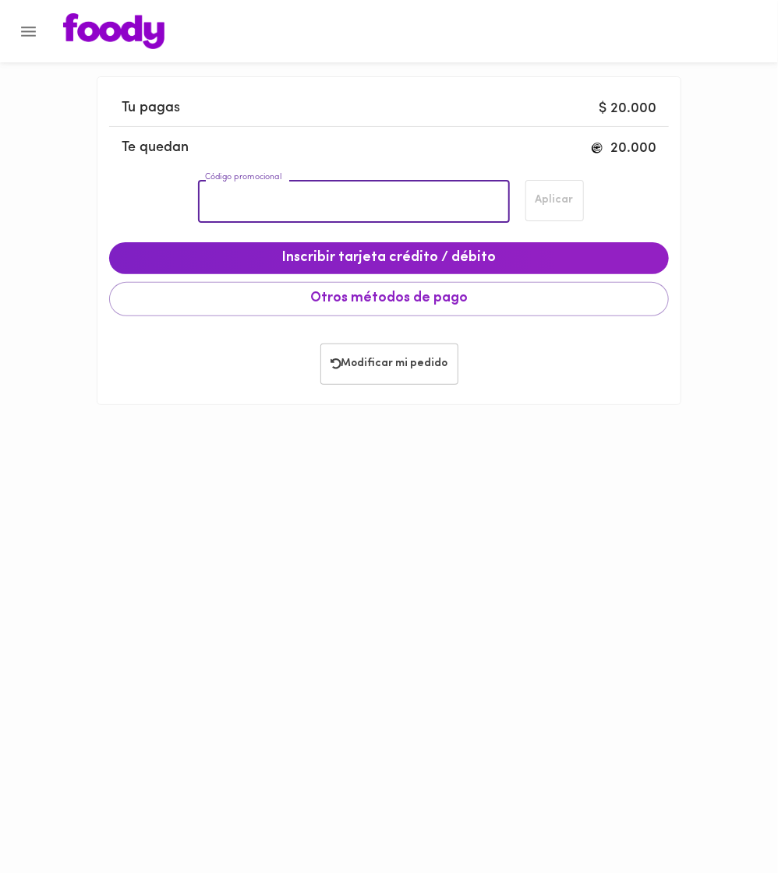
click at [347, 201] on input "Código promocional" at bounding box center [353, 201] width 311 height 43
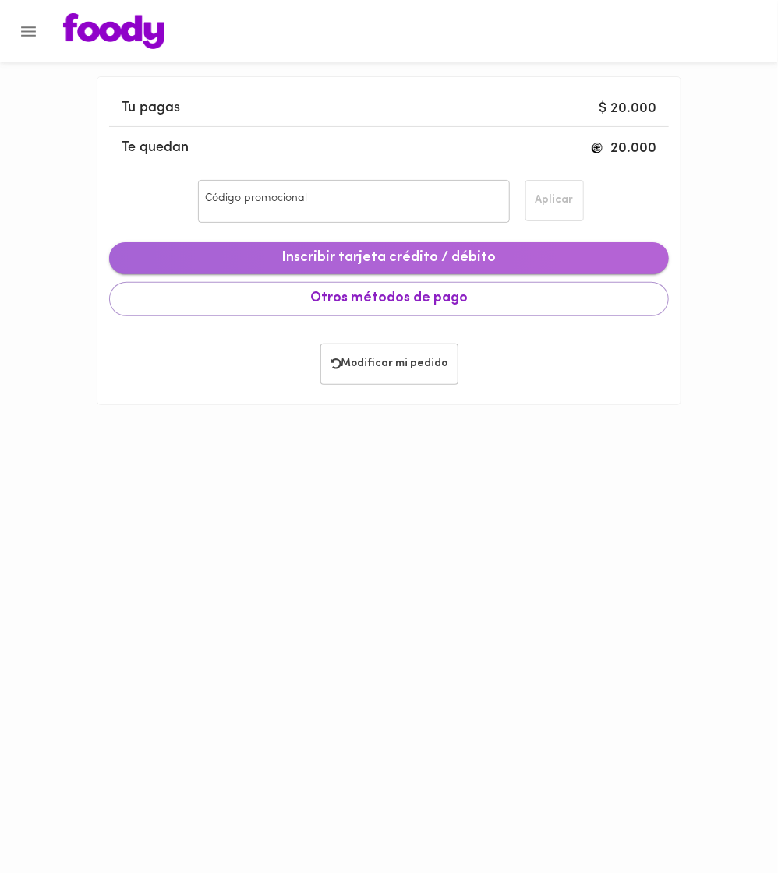
click at [393, 263] on span "Inscribir tarjeta crédito / débito" at bounding box center [389, 258] width 534 height 17
